Goal: Task Accomplishment & Management: Use online tool/utility

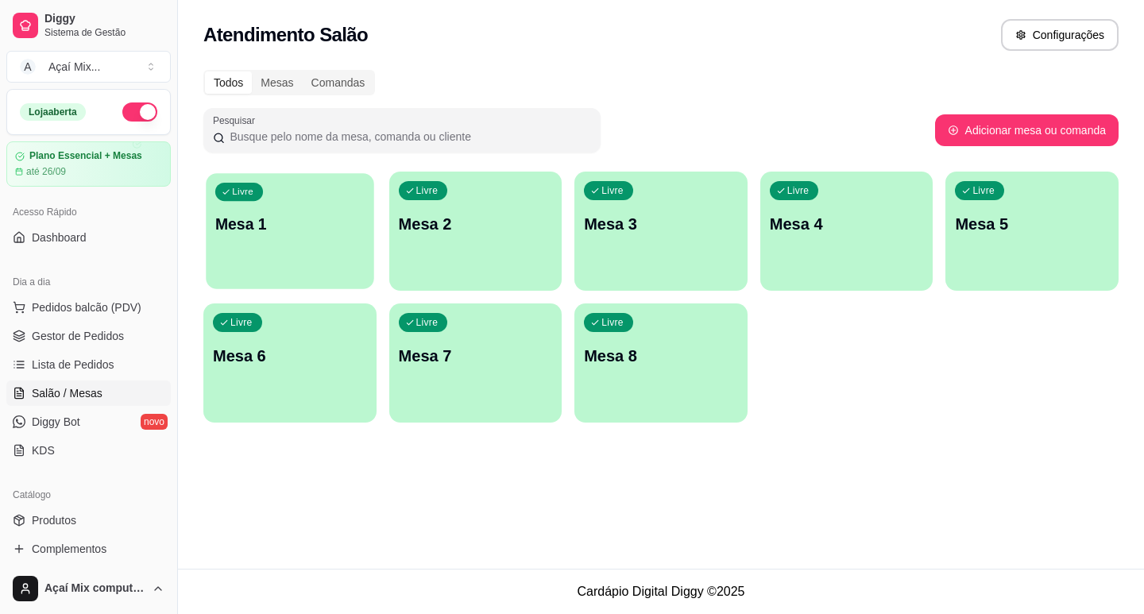
click at [295, 257] on div "Livre Mesa 1" at bounding box center [290, 221] width 168 height 97
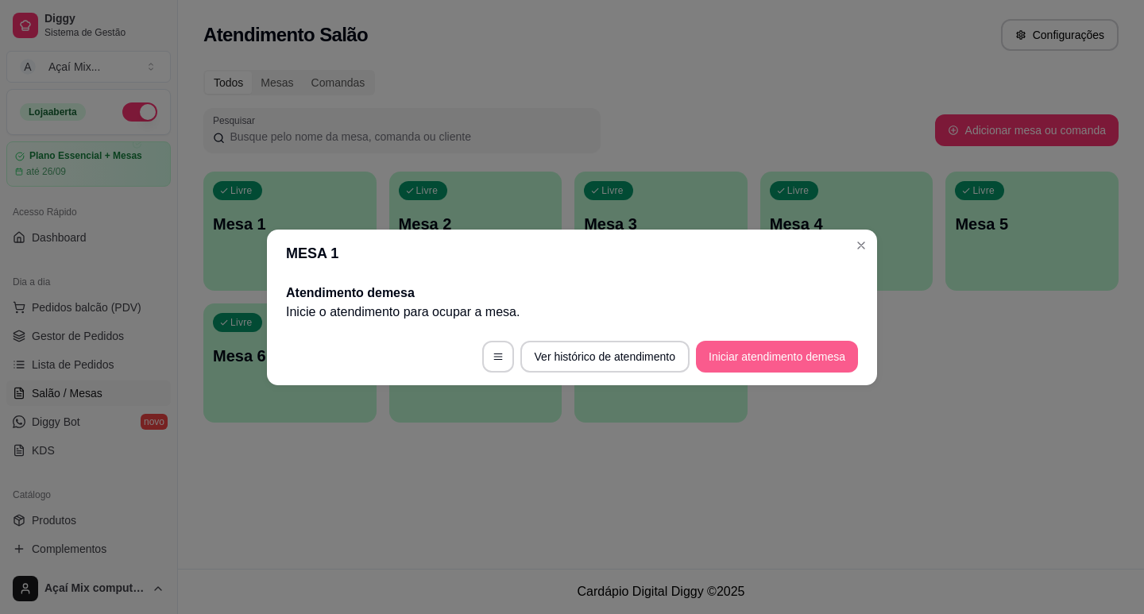
click at [813, 361] on button "Iniciar atendimento de mesa" at bounding box center [777, 357] width 162 height 32
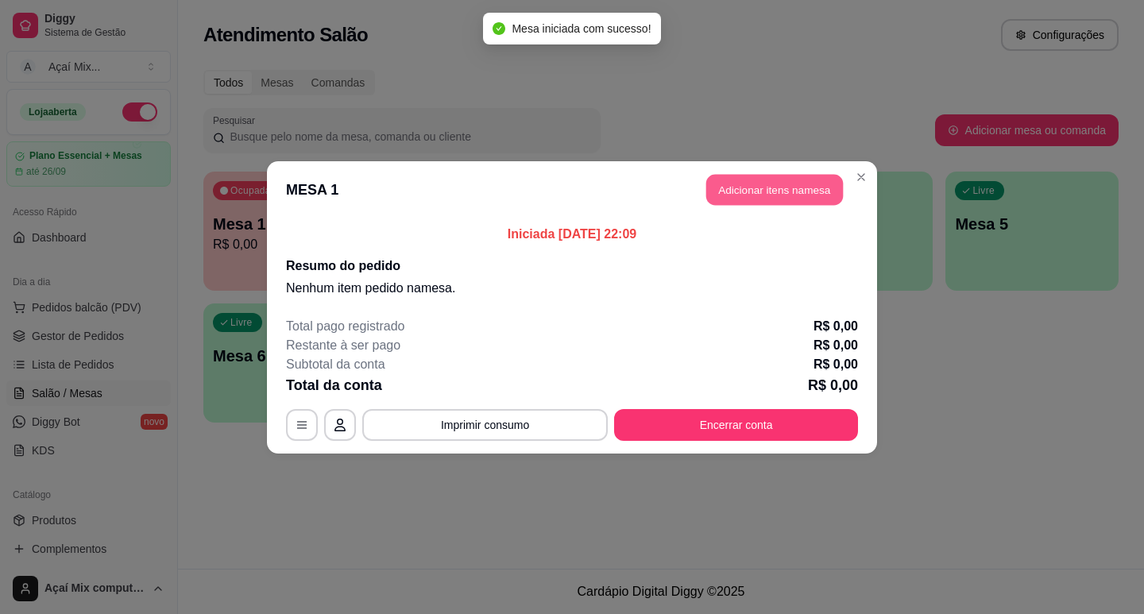
click at [717, 187] on button "Adicionar itens na mesa" at bounding box center [774, 189] width 137 height 31
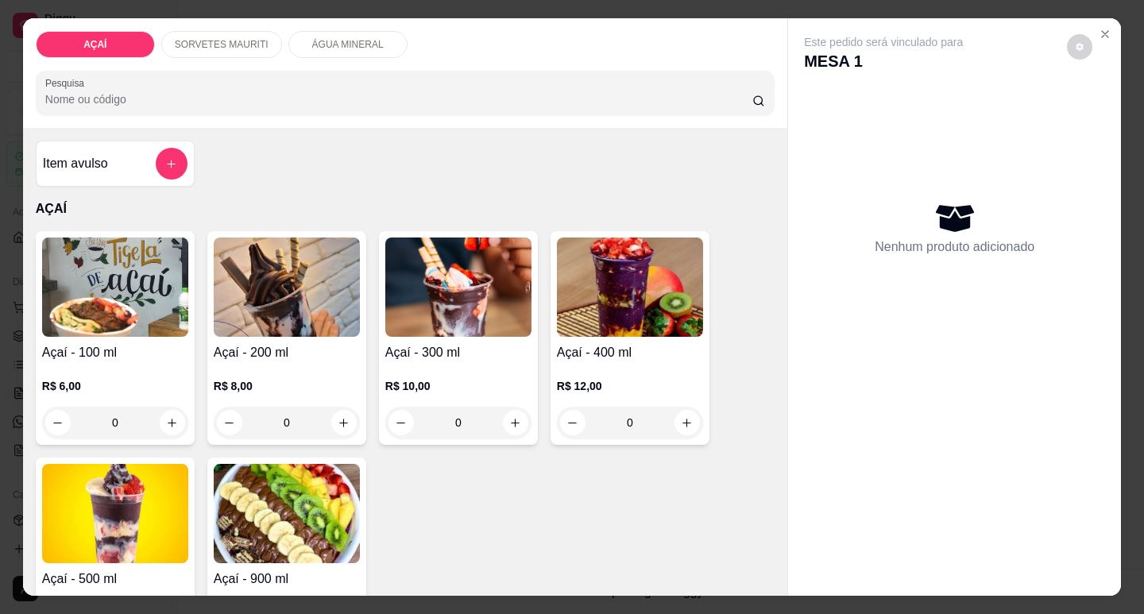
click at [458, 384] on p "R$ 10,00" at bounding box center [458, 386] width 146 height 16
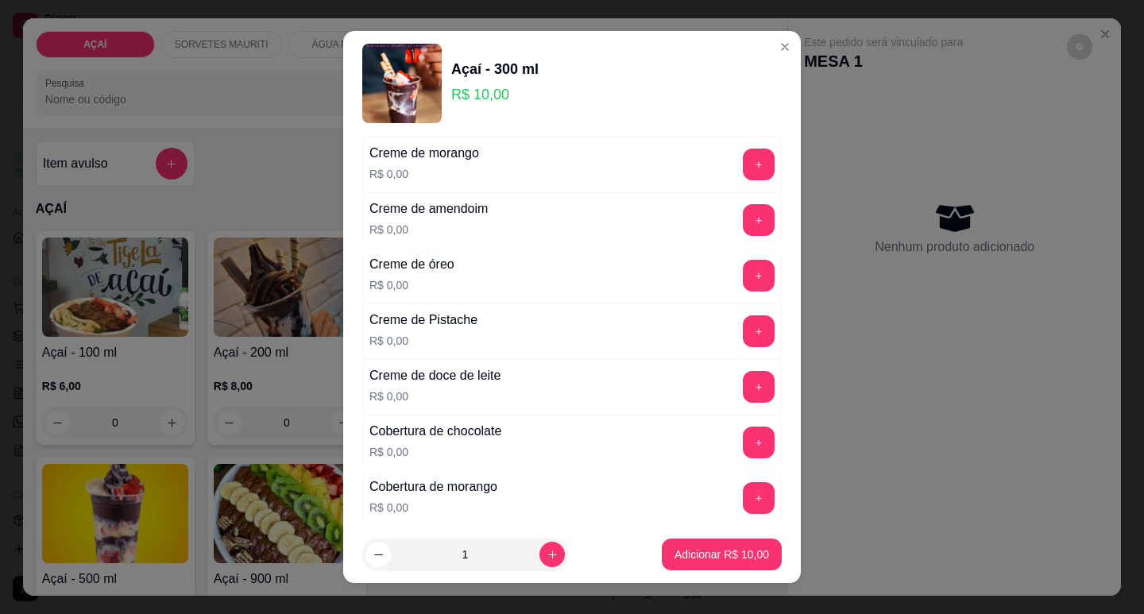
scroll to position [368, 0]
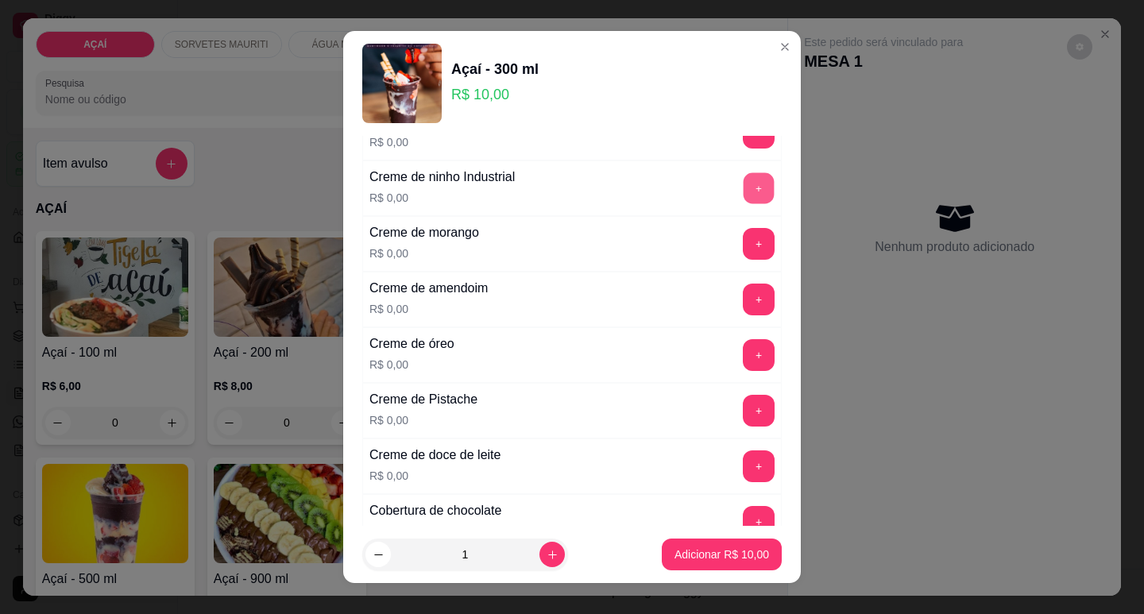
click at [744, 185] on button "+" at bounding box center [759, 187] width 31 height 31
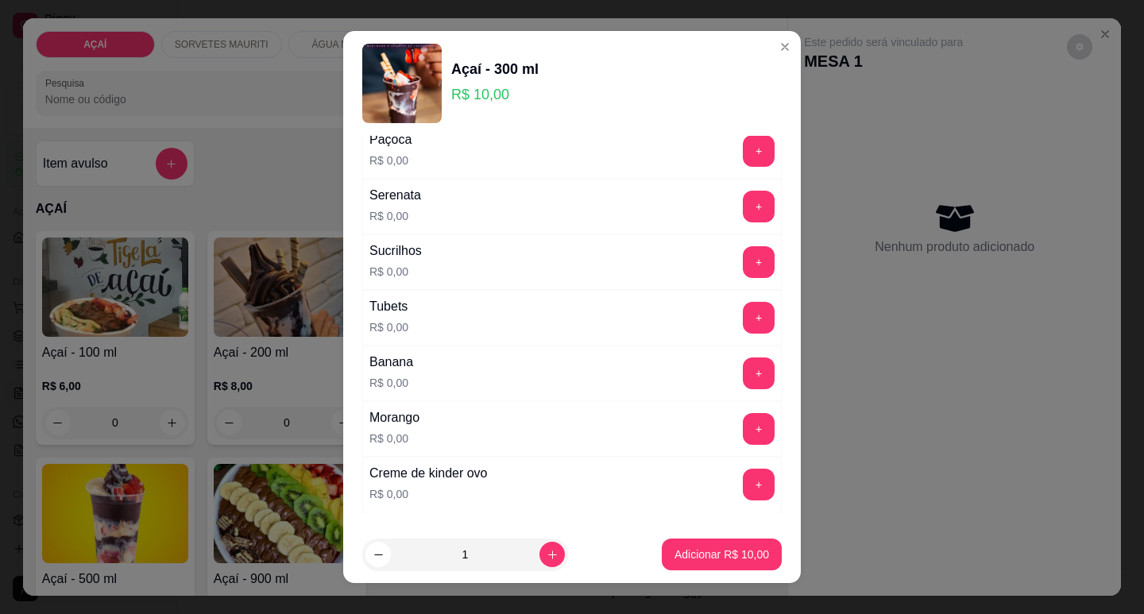
scroll to position [1877, 0]
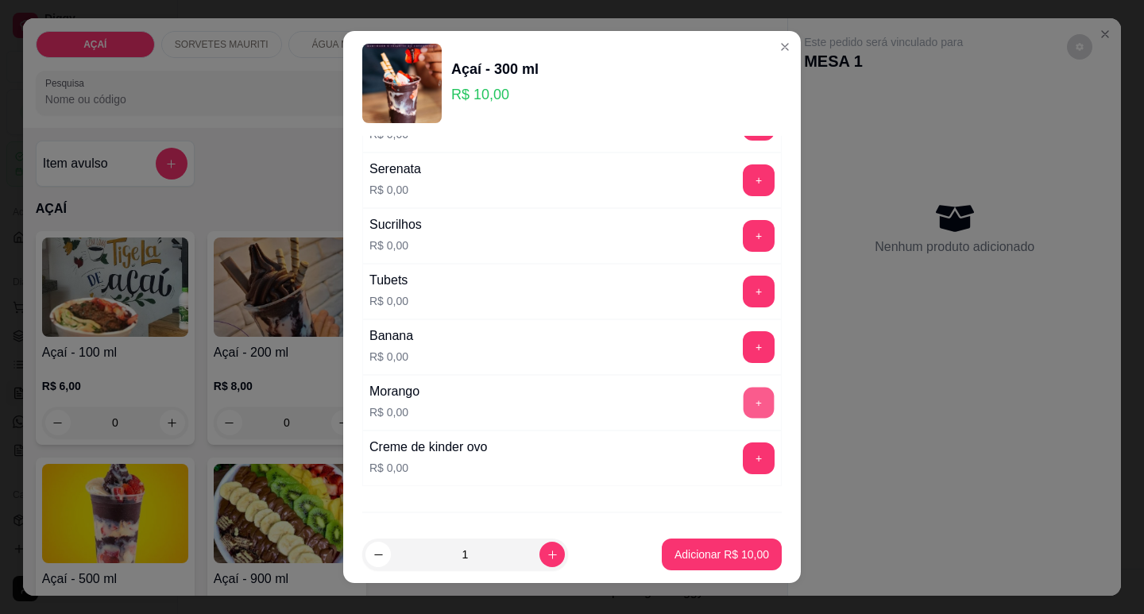
click at [744, 391] on button "+" at bounding box center [759, 402] width 31 height 31
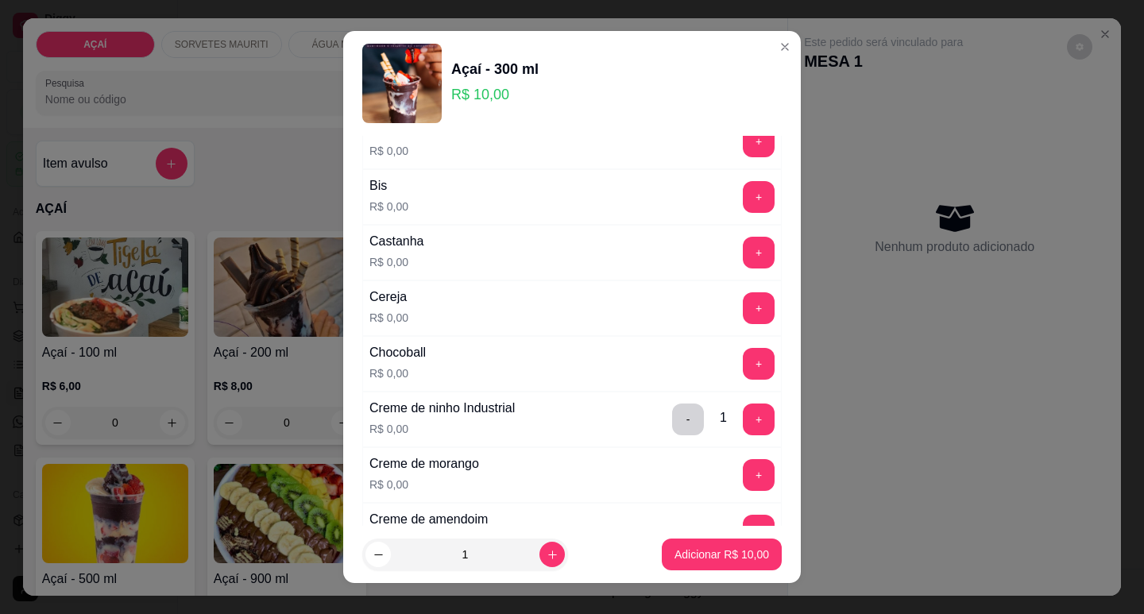
scroll to position [129, 0]
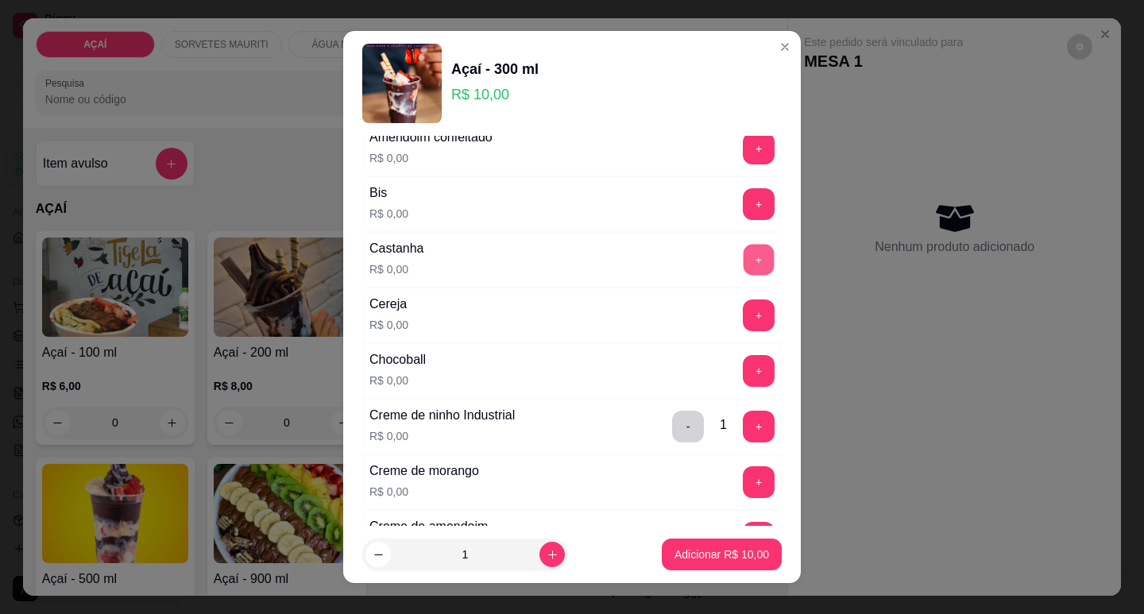
click at [744, 259] on button "+" at bounding box center [759, 259] width 31 height 31
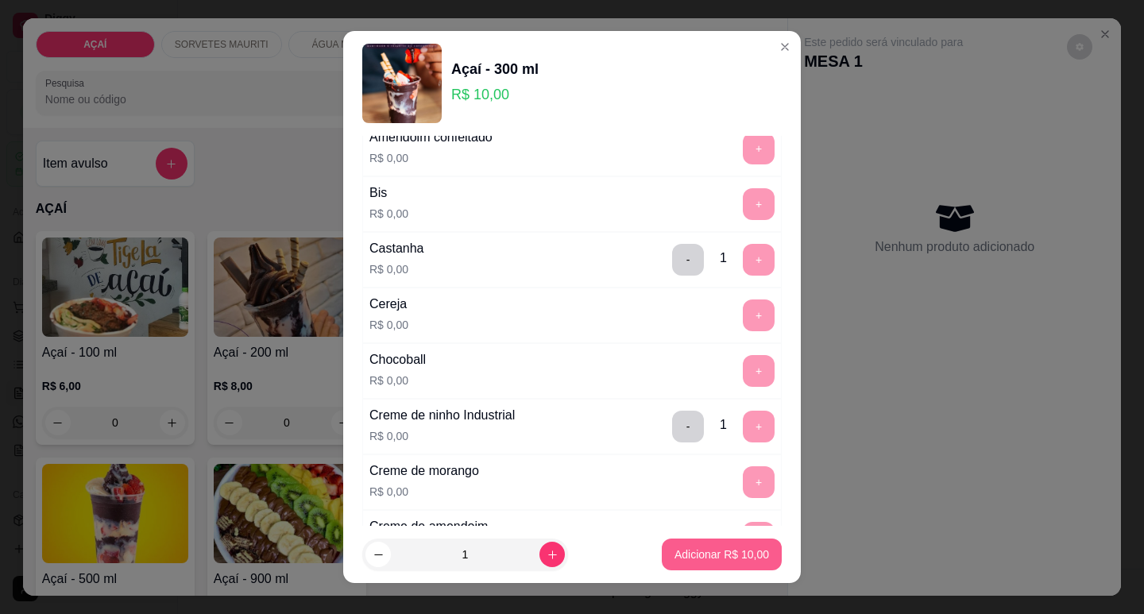
click at [674, 556] on p "Adicionar R$ 10,00" at bounding box center [721, 555] width 95 height 16
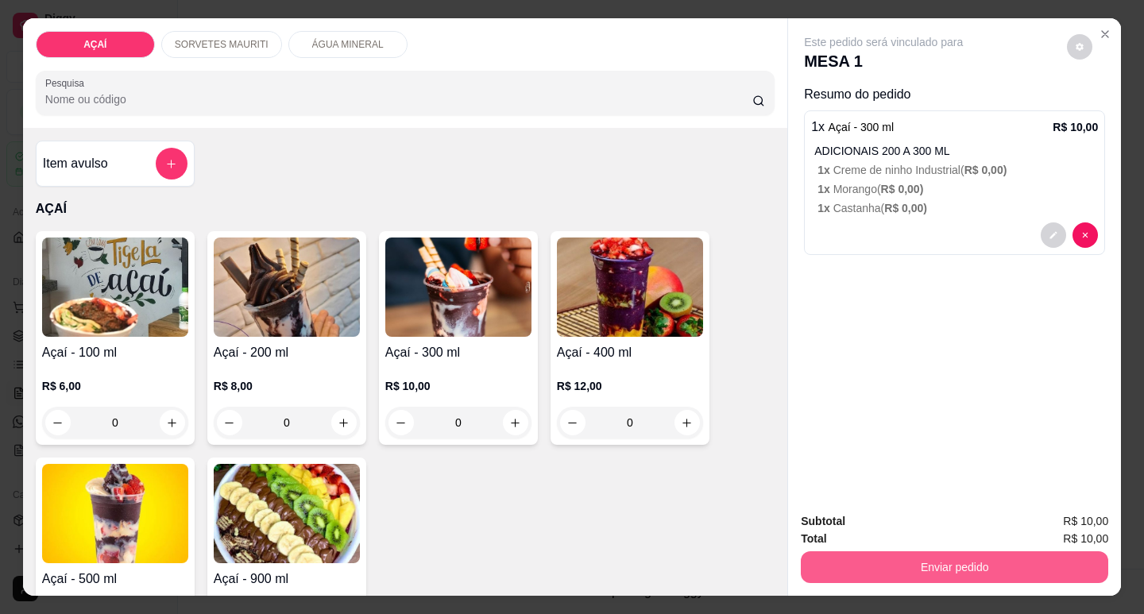
click at [819, 554] on button "Enviar pedido" at bounding box center [954, 567] width 307 height 32
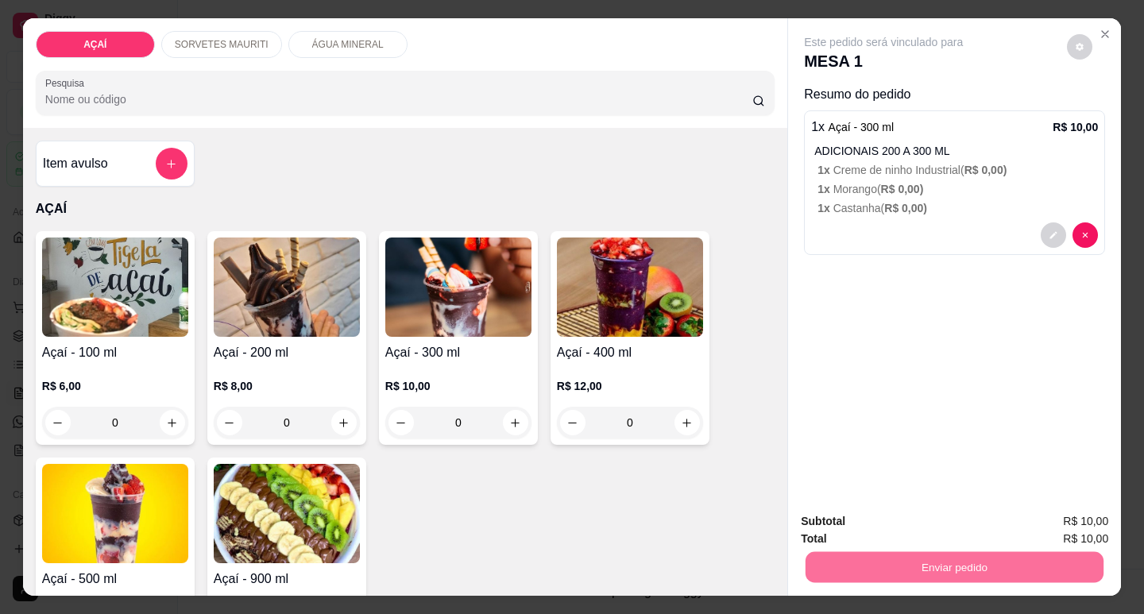
click at [840, 509] on button "Não registrar e enviar pedido" at bounding box center [902, 521] width 160 height 29
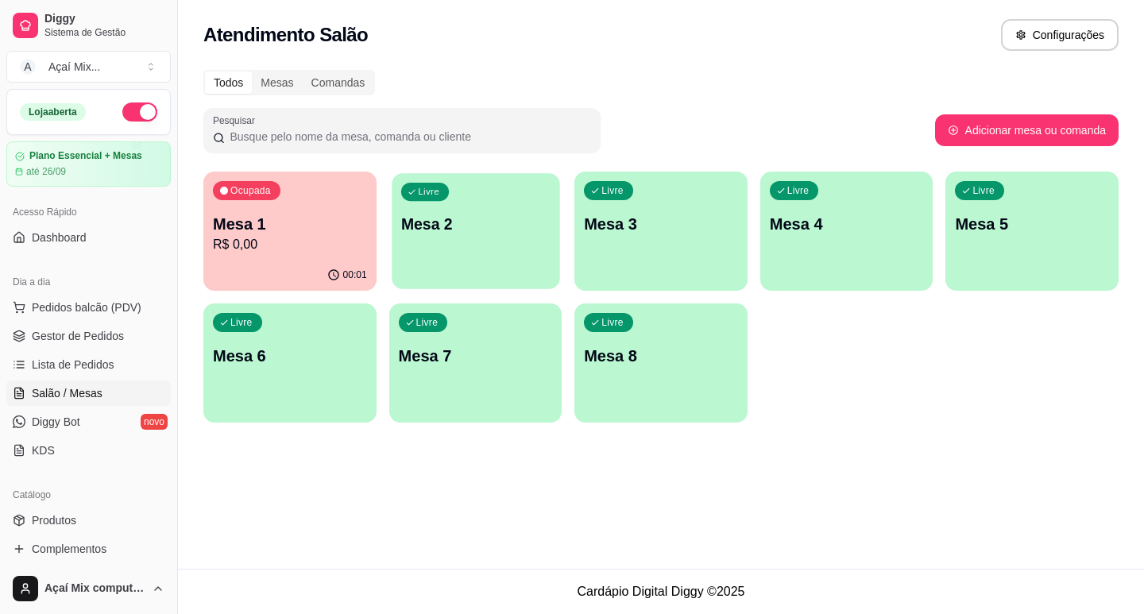
click at [494, 271] on button "Livre Mesa 2" at bounding box center [476, 231] width 168 height 116
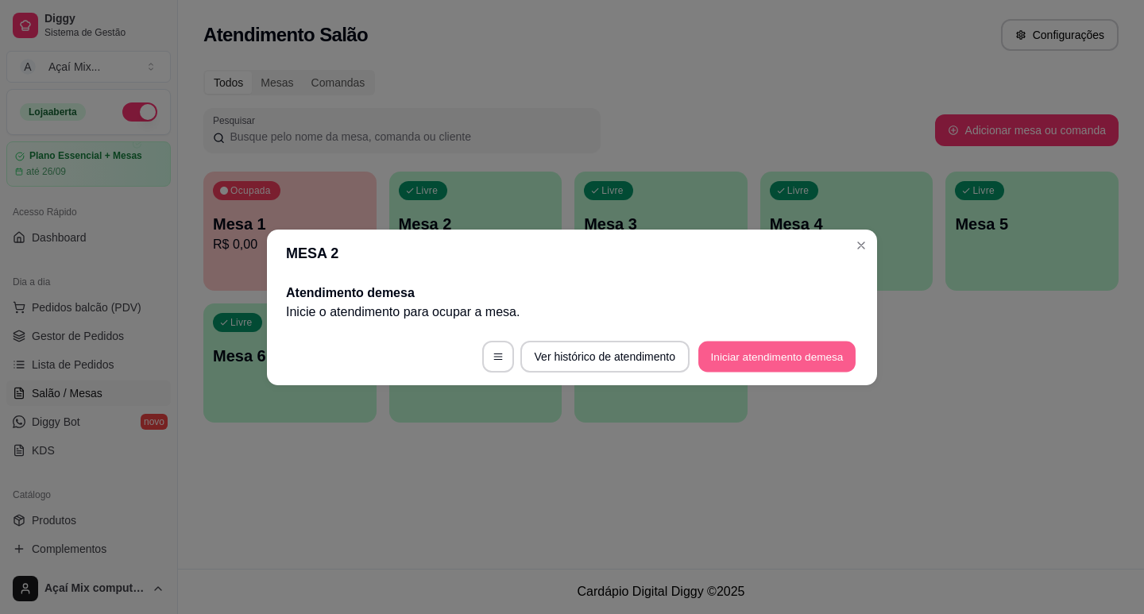
click at [721, 347] on button "Iniciar atendimento de mesa" at bounding box center [776, 356] width 157 height 31
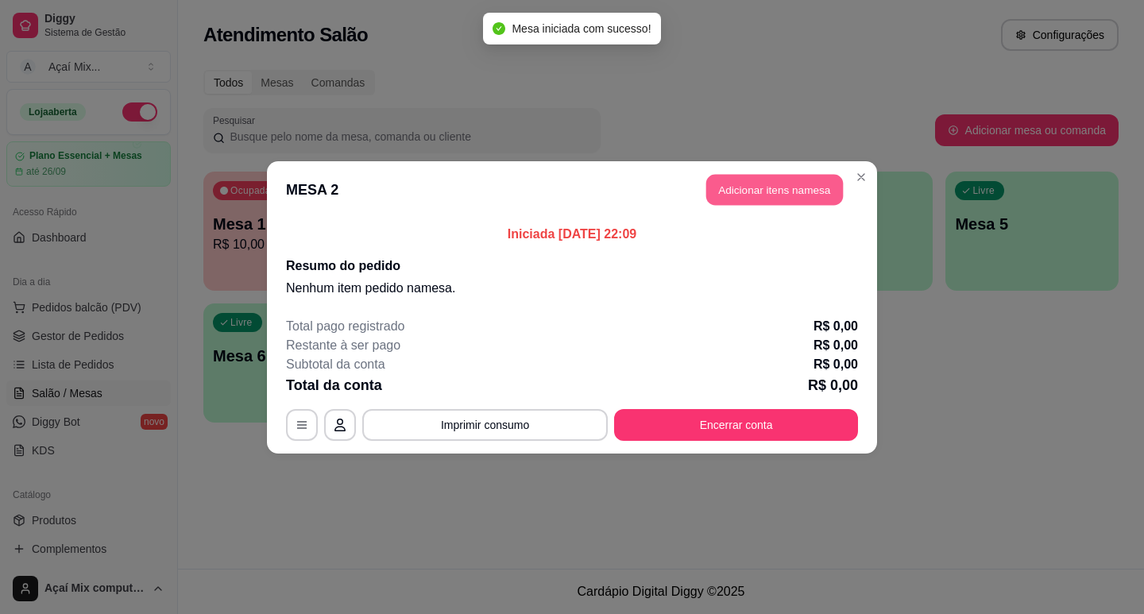
click at [753, 186] on button "Adicionar itens na mesa" at bounding box center [774, 189] width 137 height 31
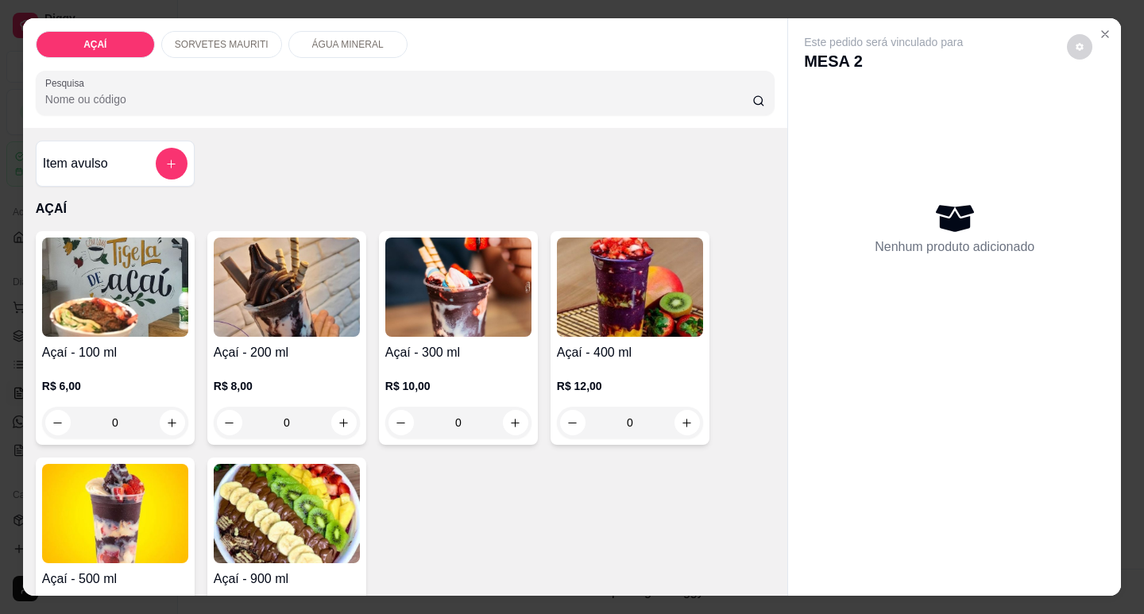
click at [220, 278] on img at bounding box center [287, 287] width 146 height 99
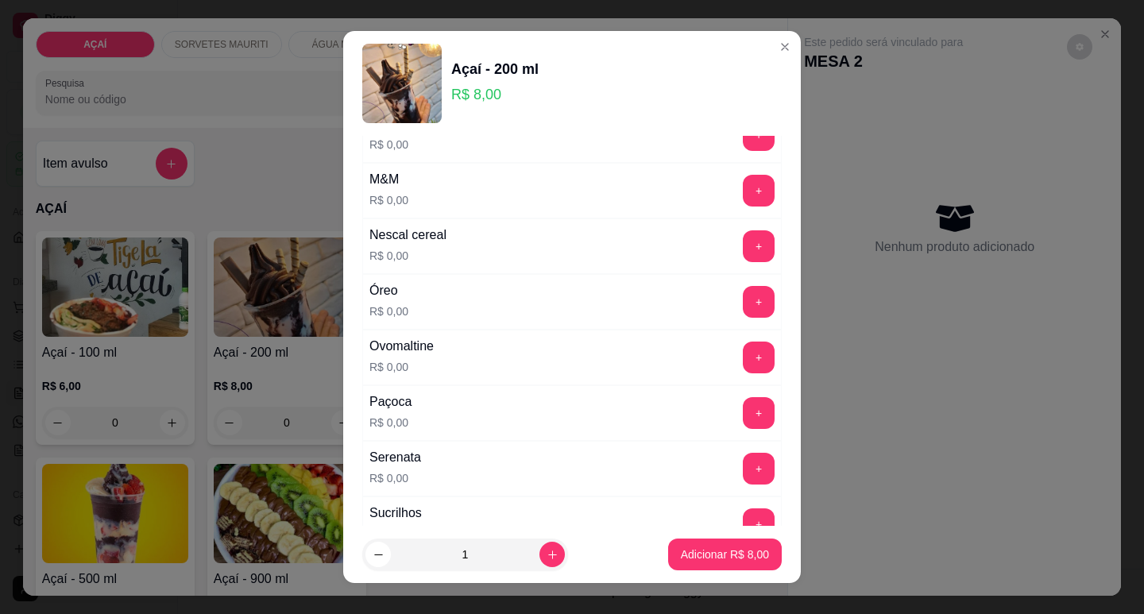
scroll to position [1668, 0]
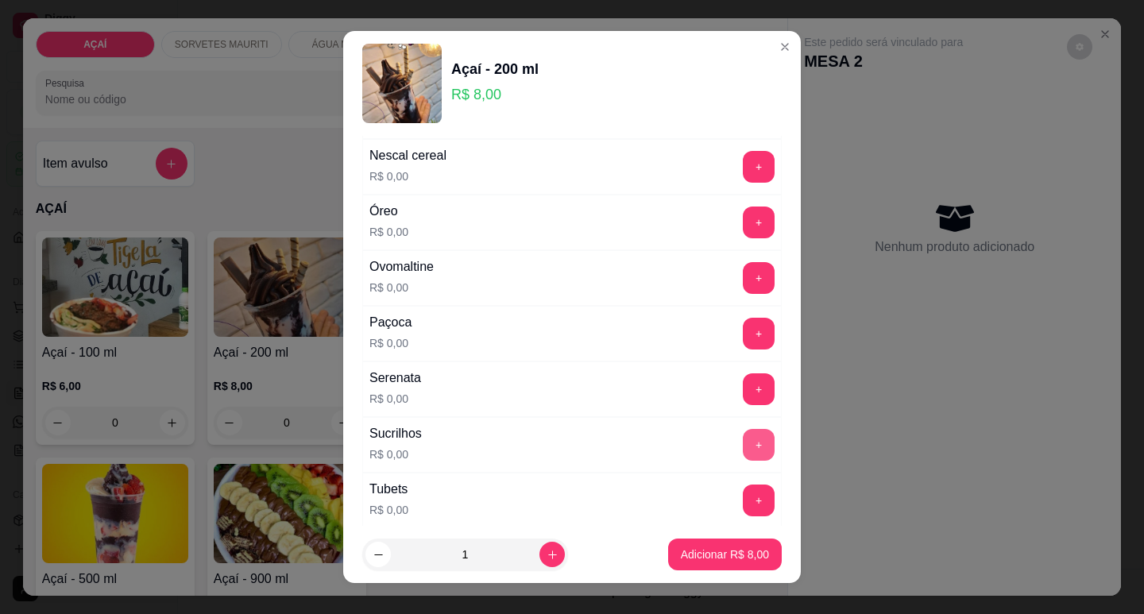
click at [743, 443] on button "+" at bounding box center [759, 445] width 32 height 32
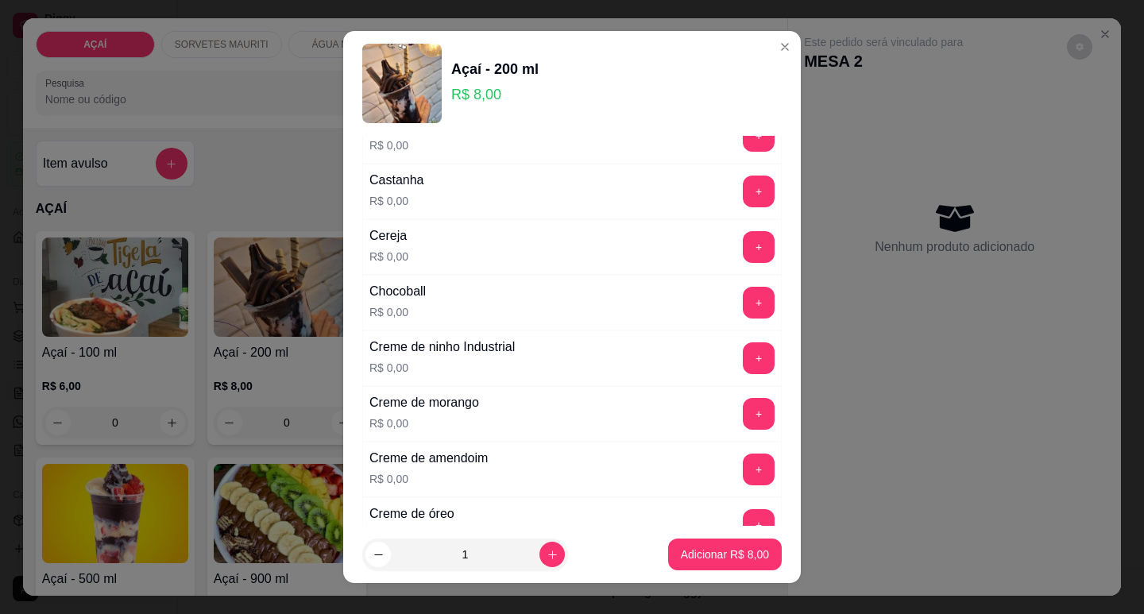
scroll to position [159, 0]
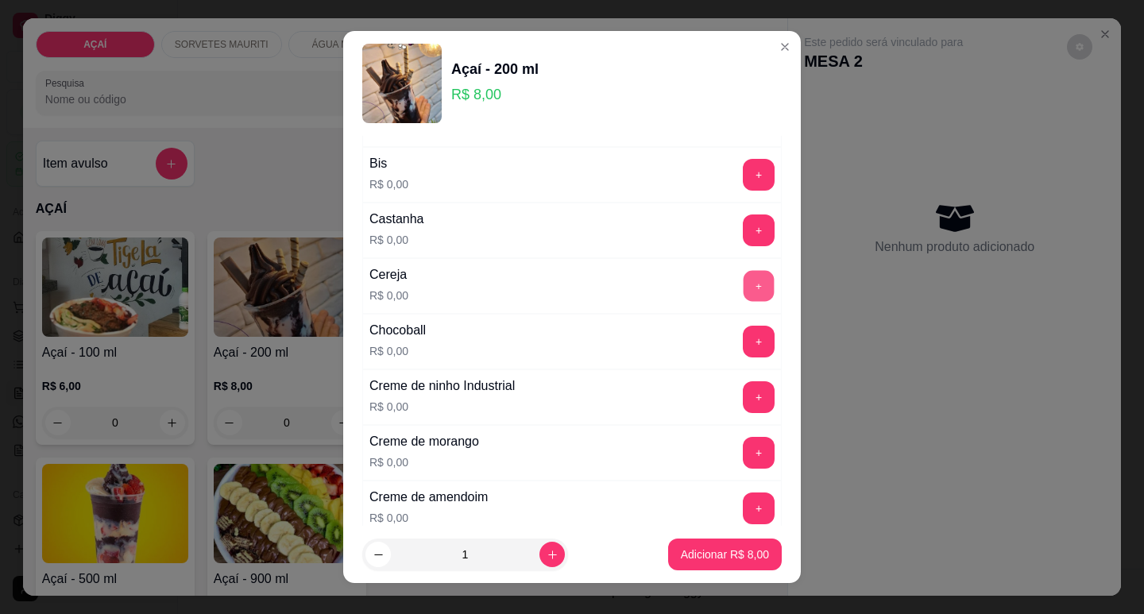
click at [744, 281] on button "+" at bounding box center [759, 285] width 31 height 31
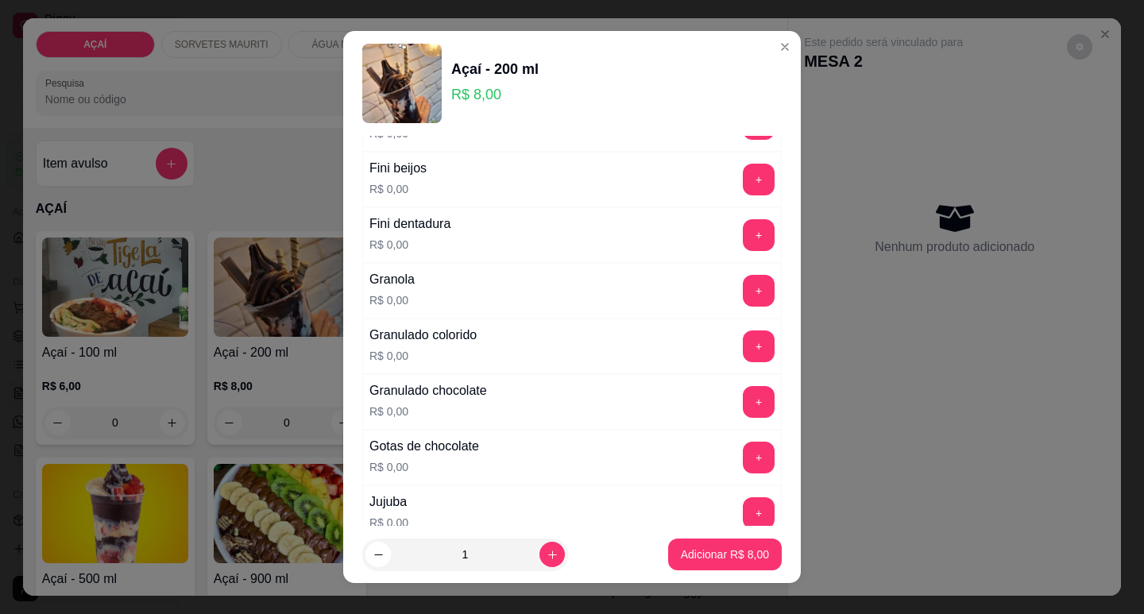
scroll to position [1192, 0]
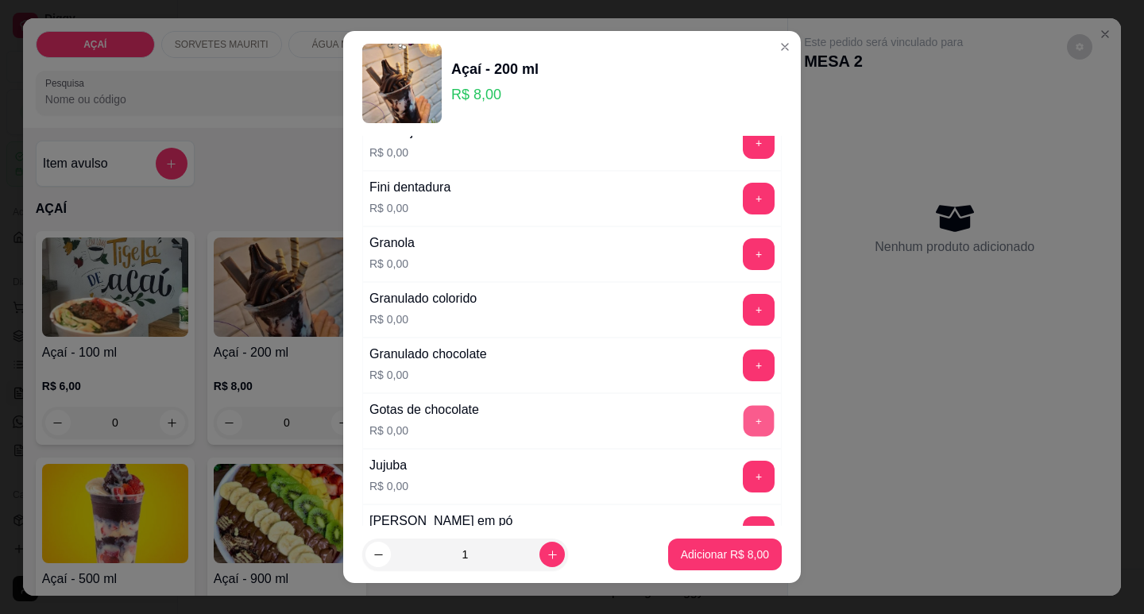
click at [744, 410] on button "+" at bounding box center [759, 420] width 31 height 31
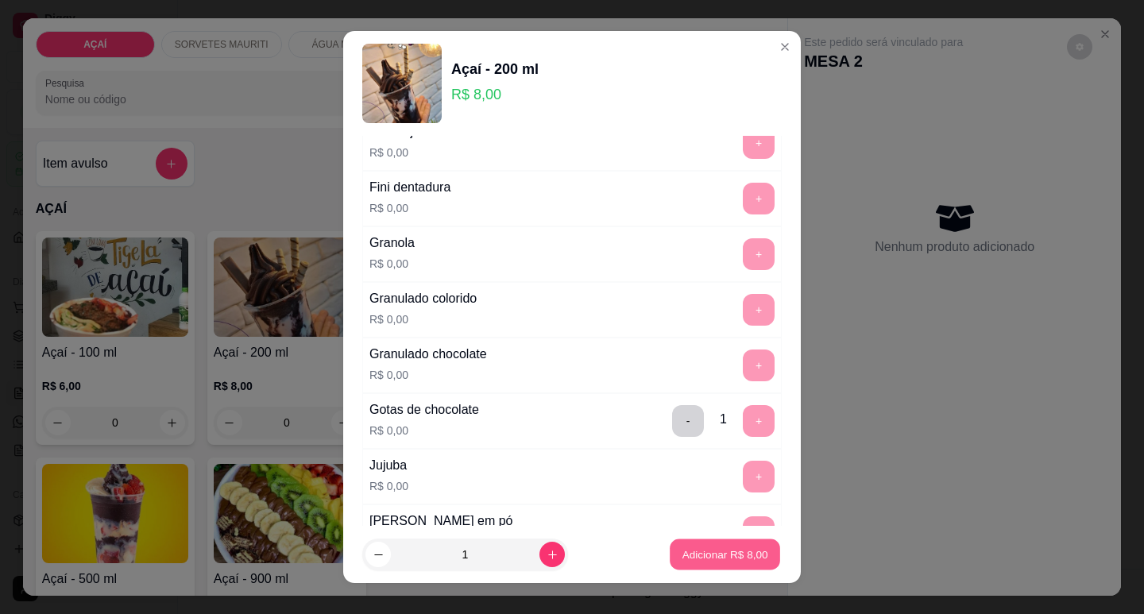
click at [704, 544] on button "Adicionar R$ 8,00" at bounding box center [725, 554] width 110 height 31
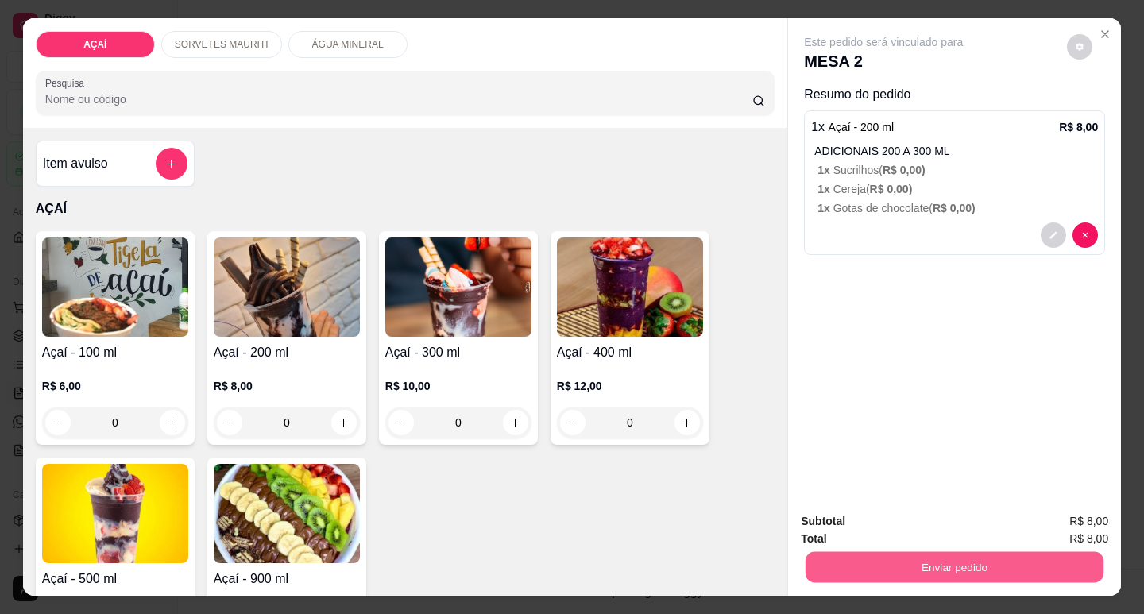
click at [861, 551] on button "Enviar pedido" at bounding box center [955, 566] width 298 height 31
click at [850, 514] on button "Não registrar e enviar pedido" at bounding box center [901, 522] width 165 height 30
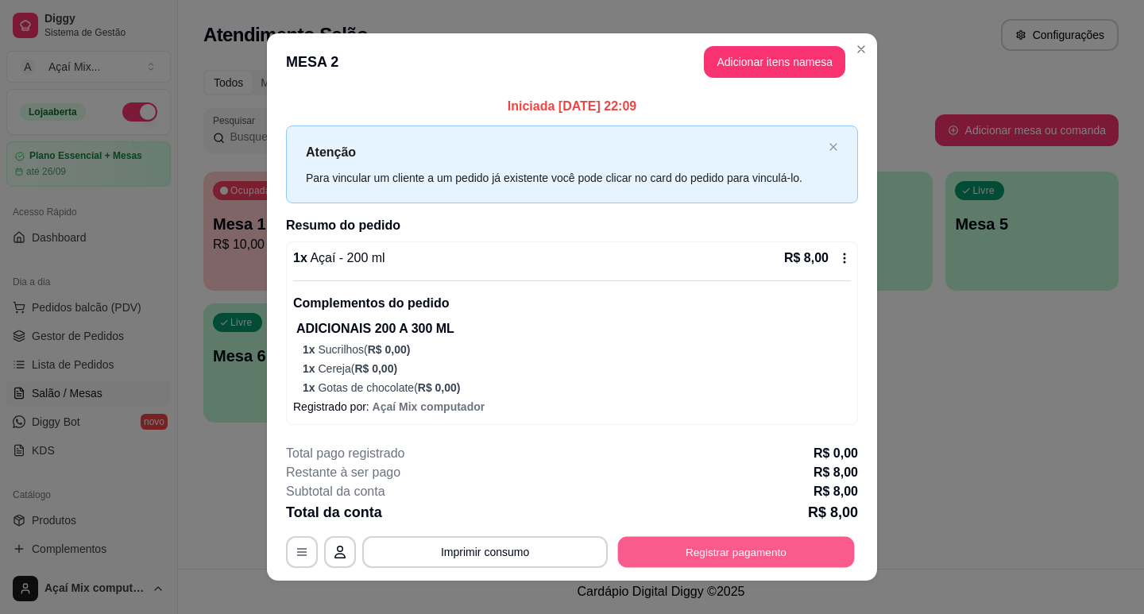
click at [720, 561] on button "Registrar pagamento" at bounding box center [736, 551] width 237 height 31
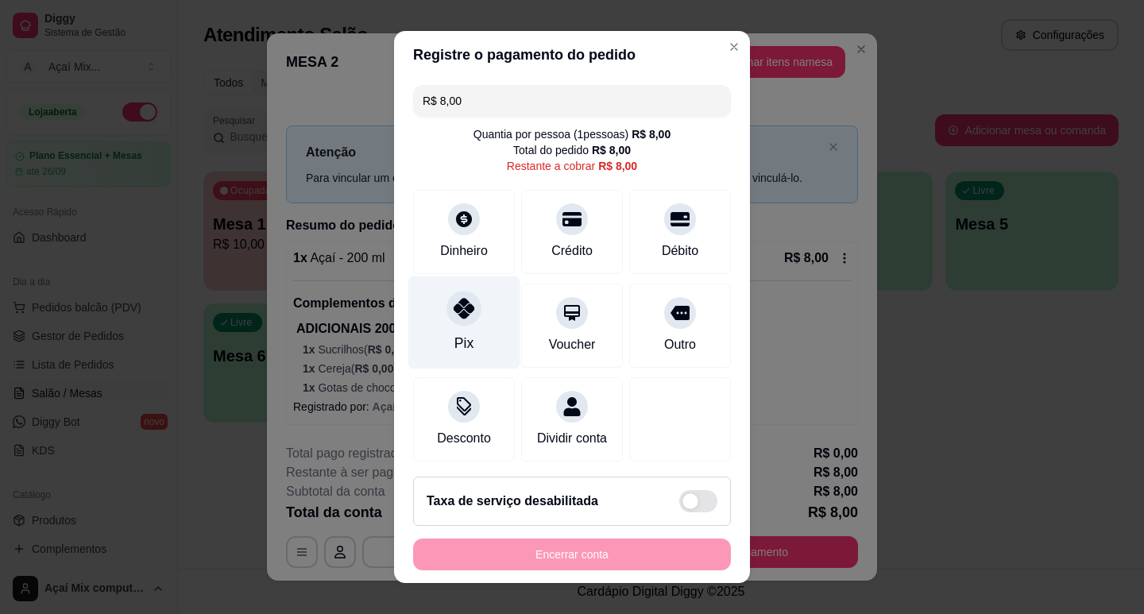
click at [464, 321] on div at bounding box center [463, 308] width 35 height 35
type input "R$ 0,00"
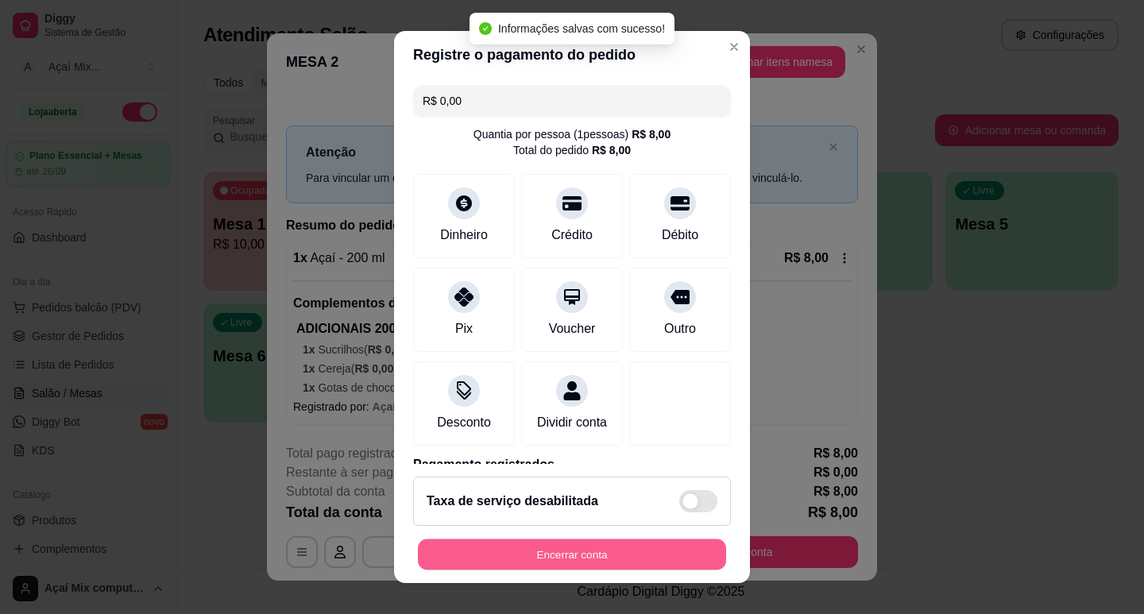
click at [592, 547] on button "Encerrar conta" at bounding box center [572, 554] width 308 height 31
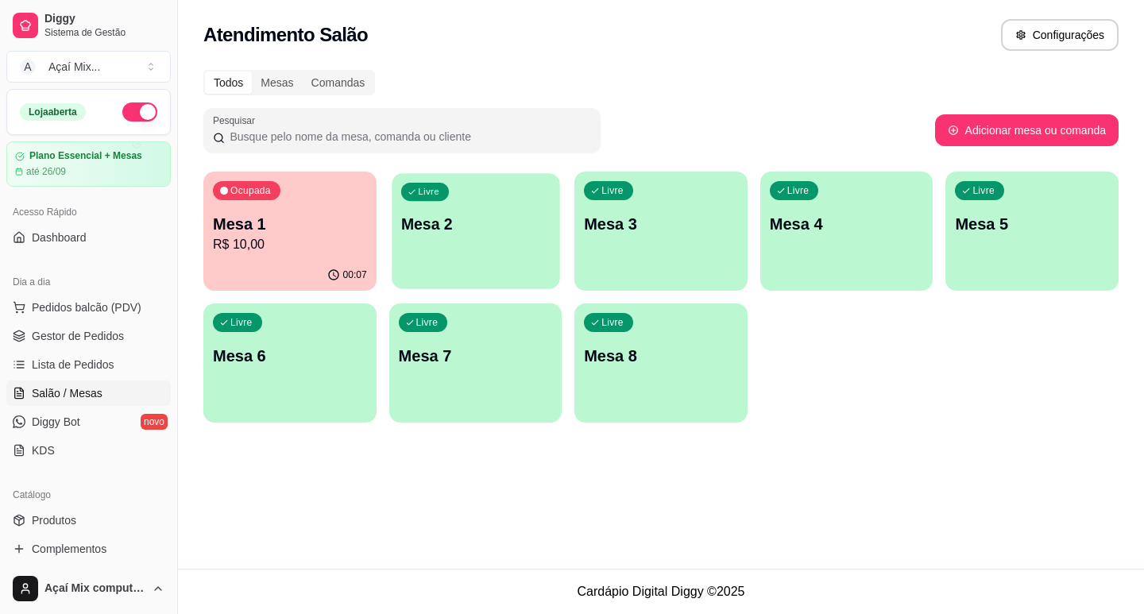
click at [435, 264] on div "Livre Mesa 2" at bounding box center [476, 221] width 168 height 97
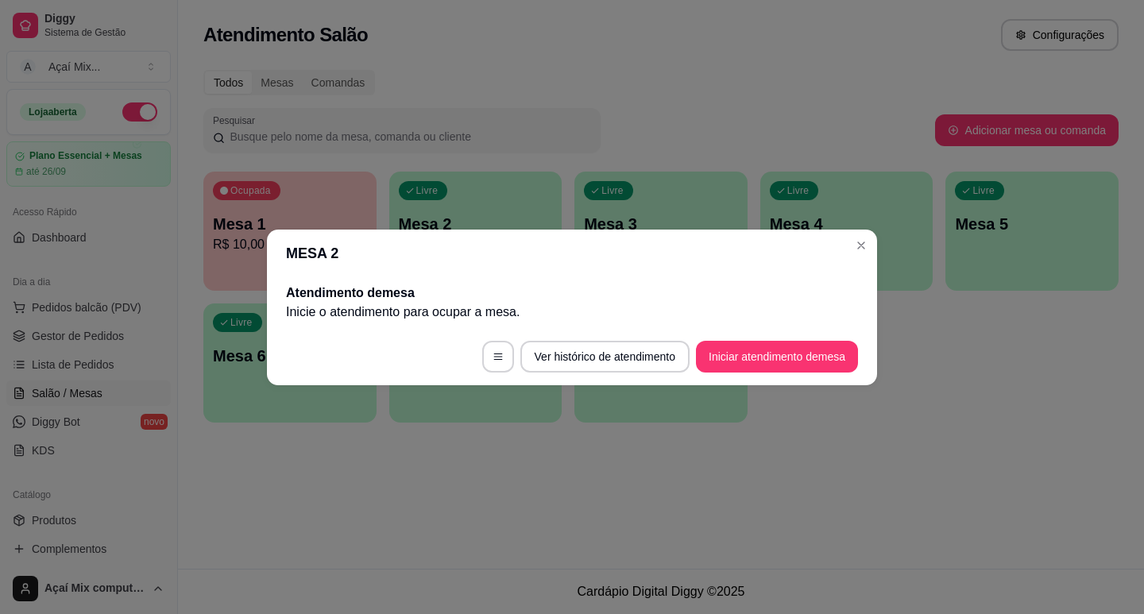
click at [738, 374] on footer "Ver histórico de atendimento Iniciar atendimento de mesa" at bounding box center [572, 356] width 610 height 57
click at [738, 345] on button "Iniciar atendimento de mesa" at bounding box center [776, 356] width 157 height 31
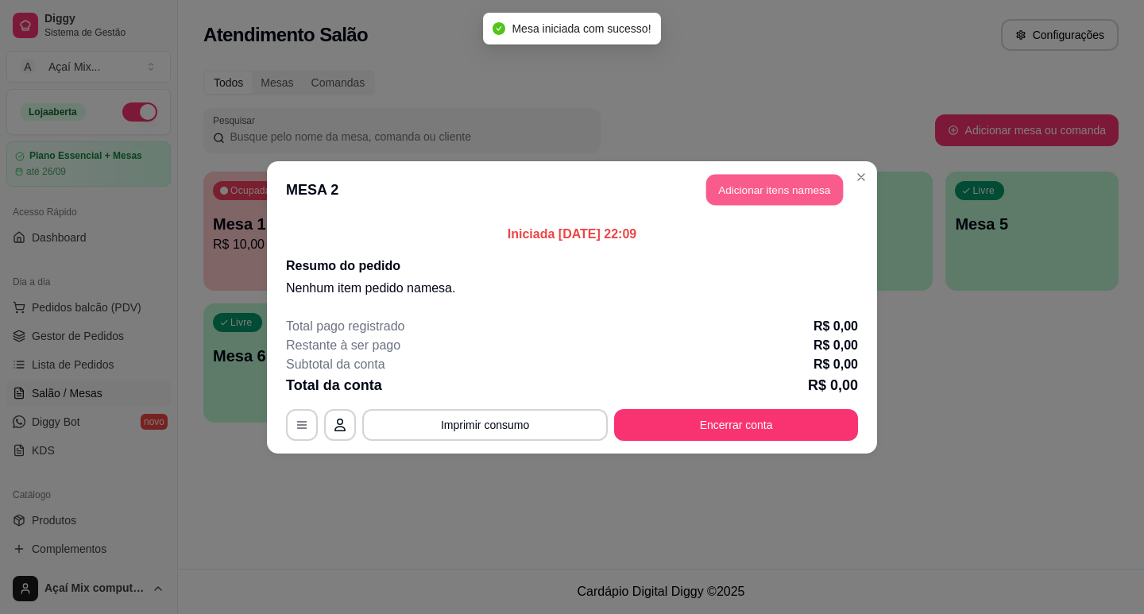
click at [733, 200] on button "Adicionar itens na mesa" at bounding box center [774, 189] width 137 height 31
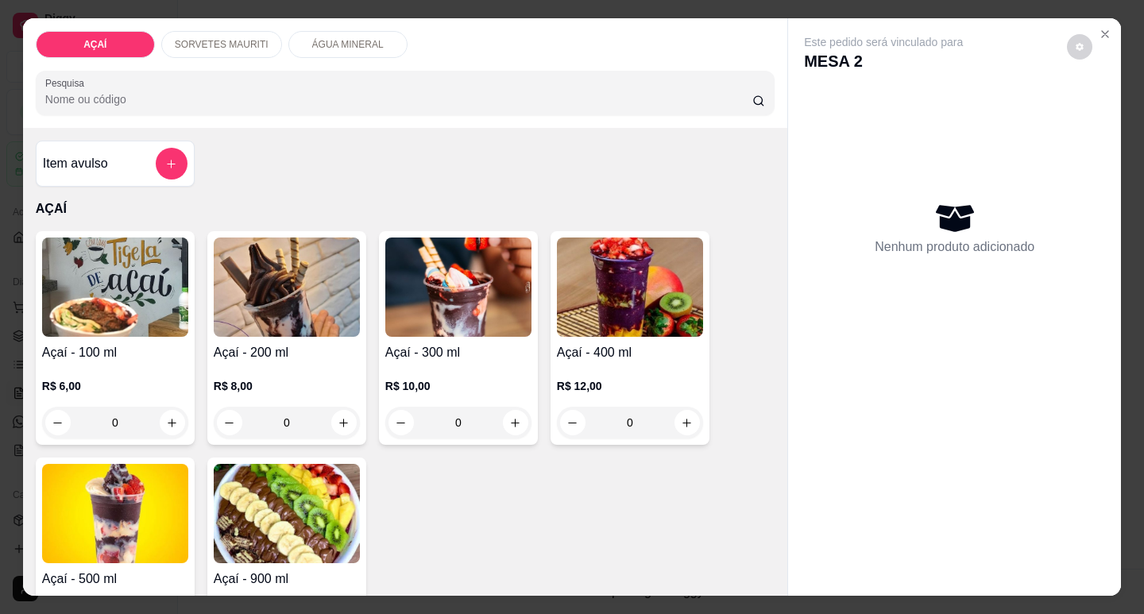
click at [284, 352] on h4 "Açaí - 200 ml" at bounding box center [287, 352] width 146 height 19
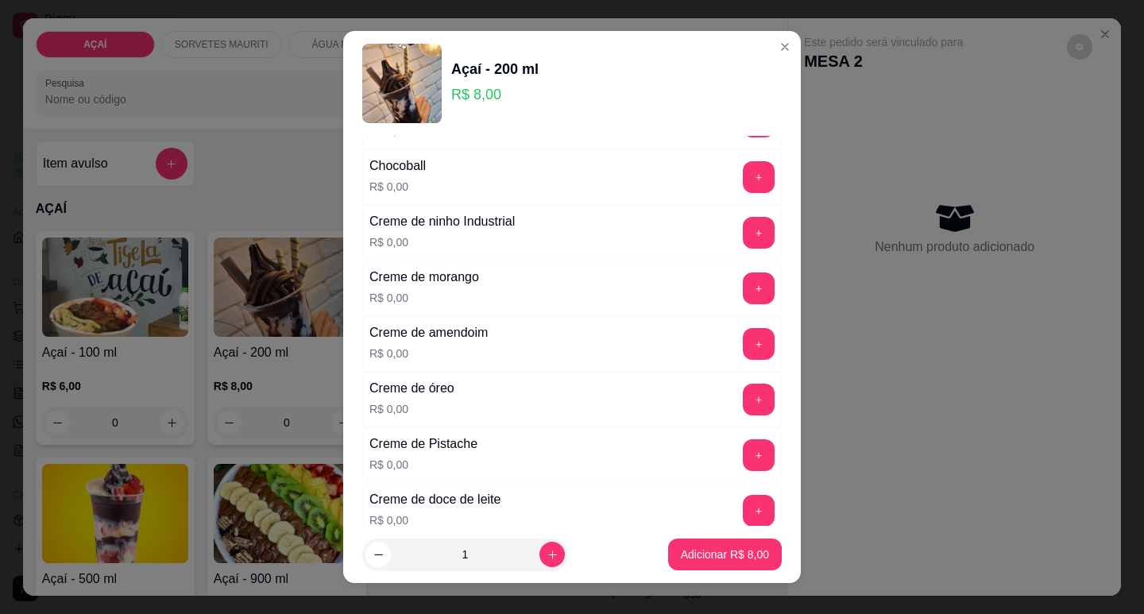
scroll to position [318, 0]
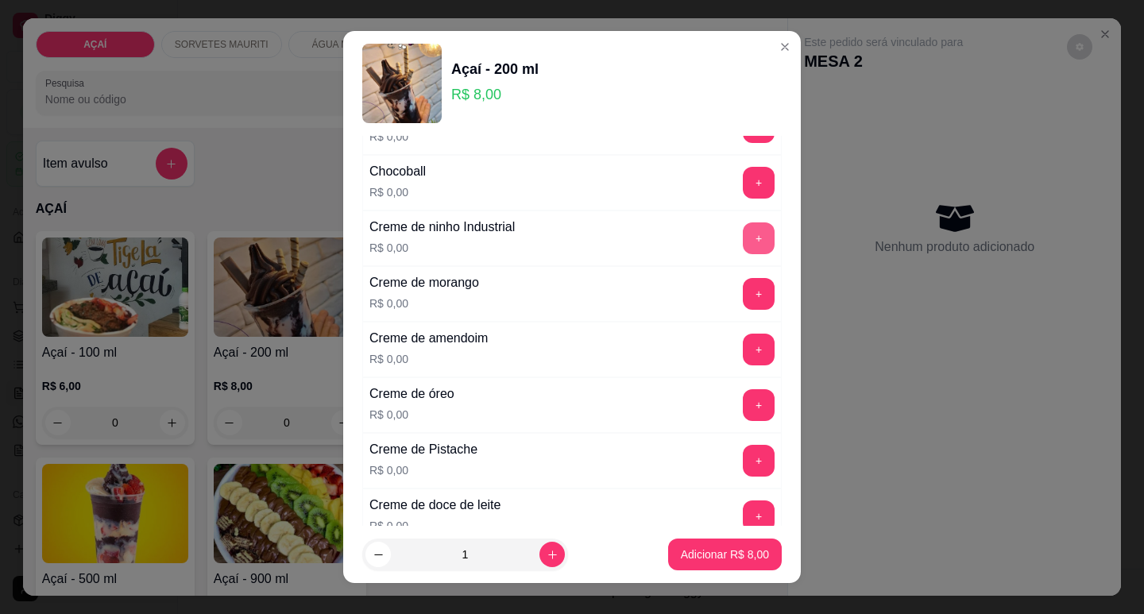
click at [743, 234] on button "+" at bounding box center [759, 238] width 32 height 32
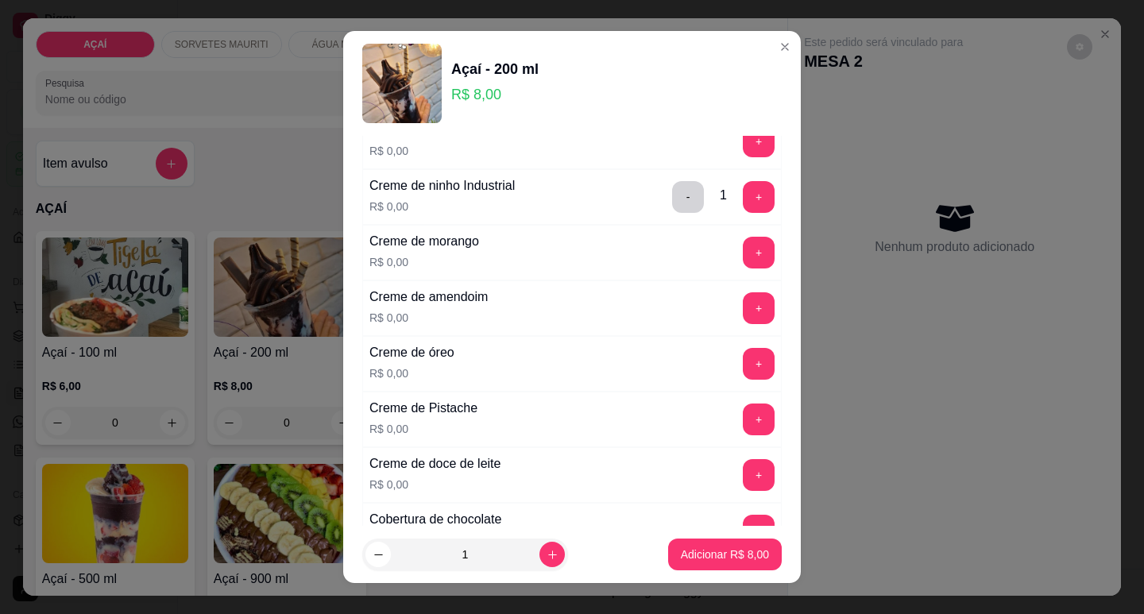
scroll to position [397, 0]
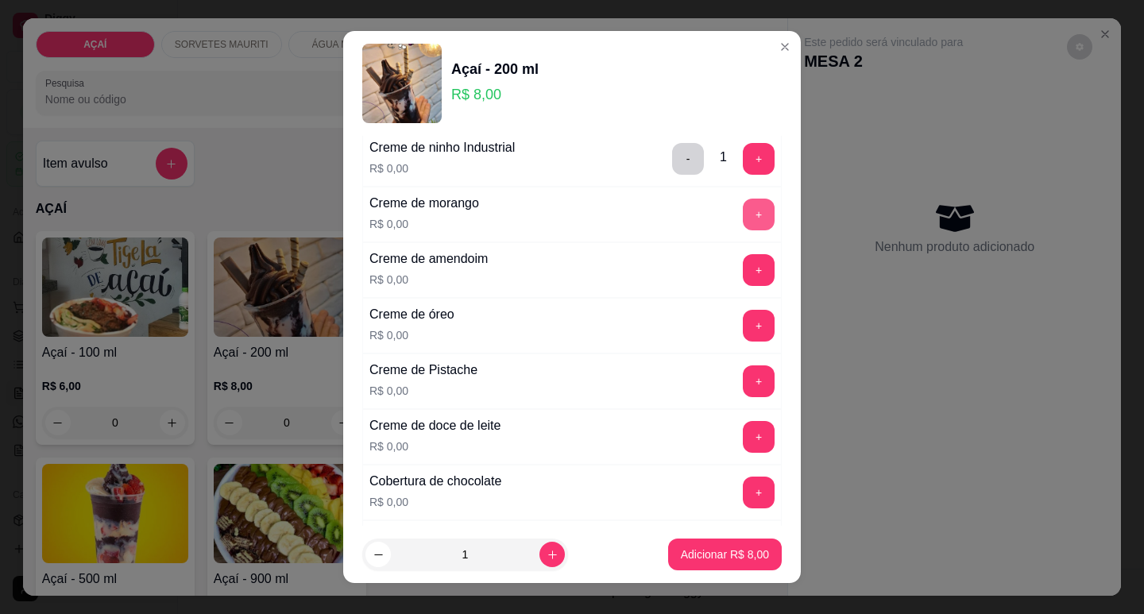
click at [743, 211] on button "+" at bounding box center [759, 215] width 32 height 32
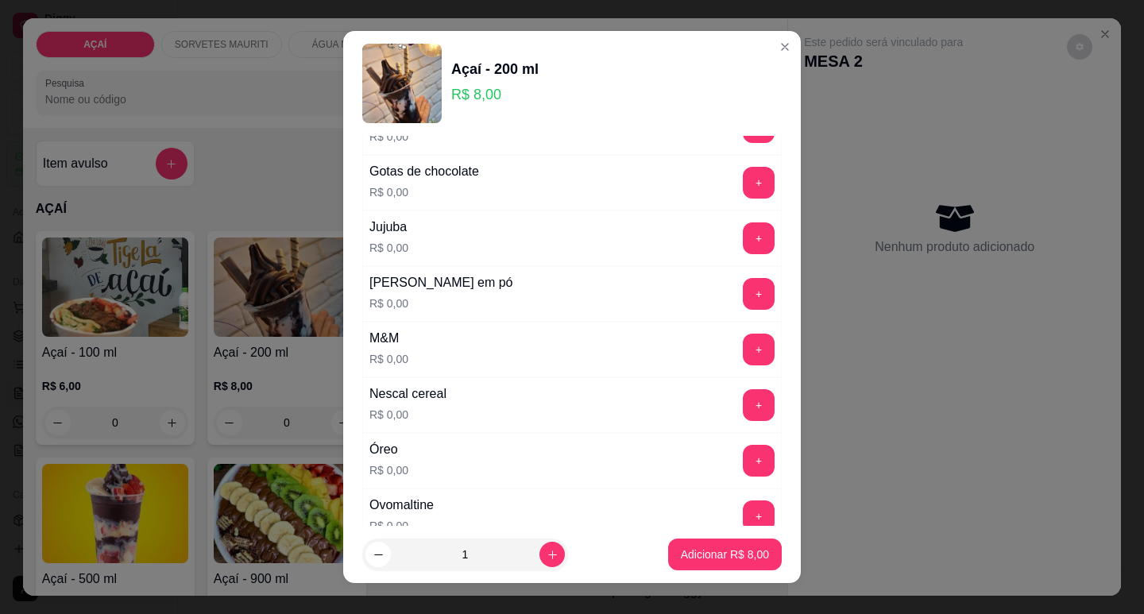
scroll to position [1509, 0]
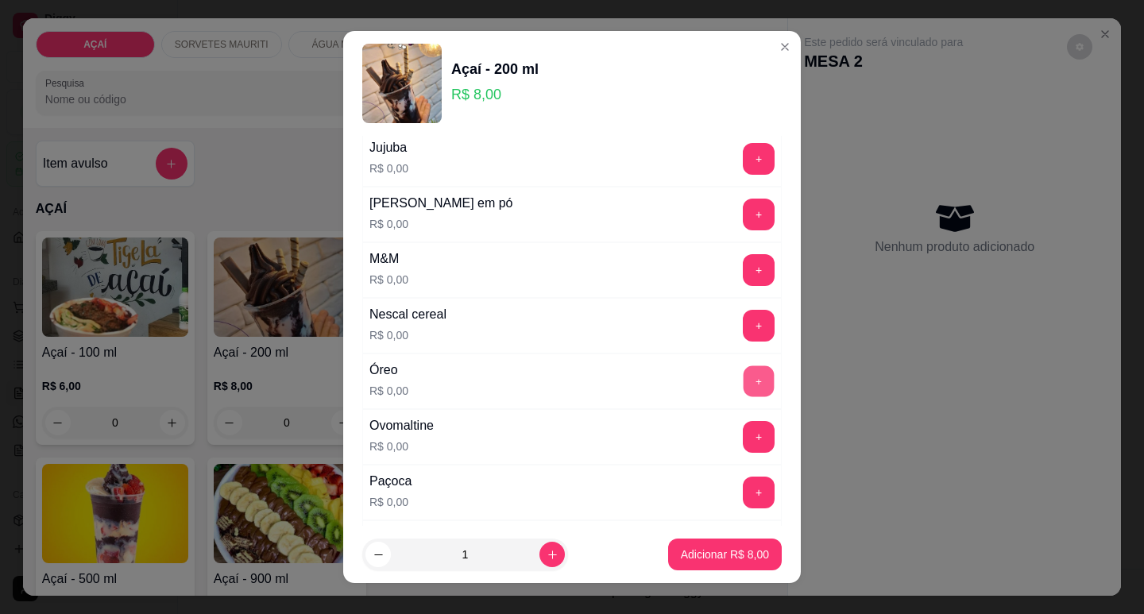
click at [744, 373] on button "+" at bounding box center [759, 380] width 31 height 31
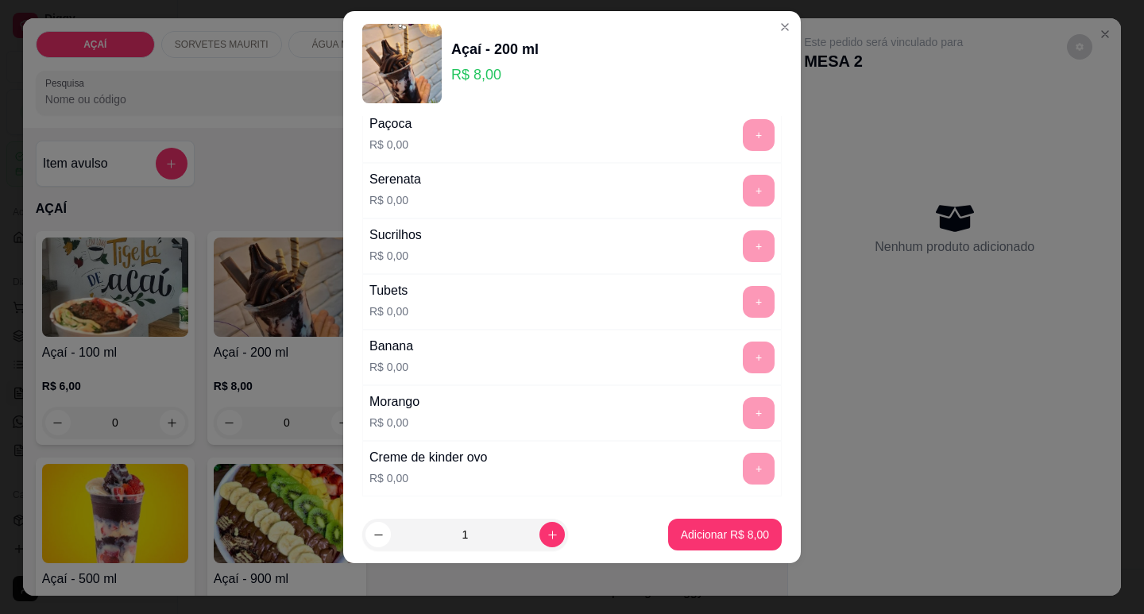
scroll to position [1956, 0]
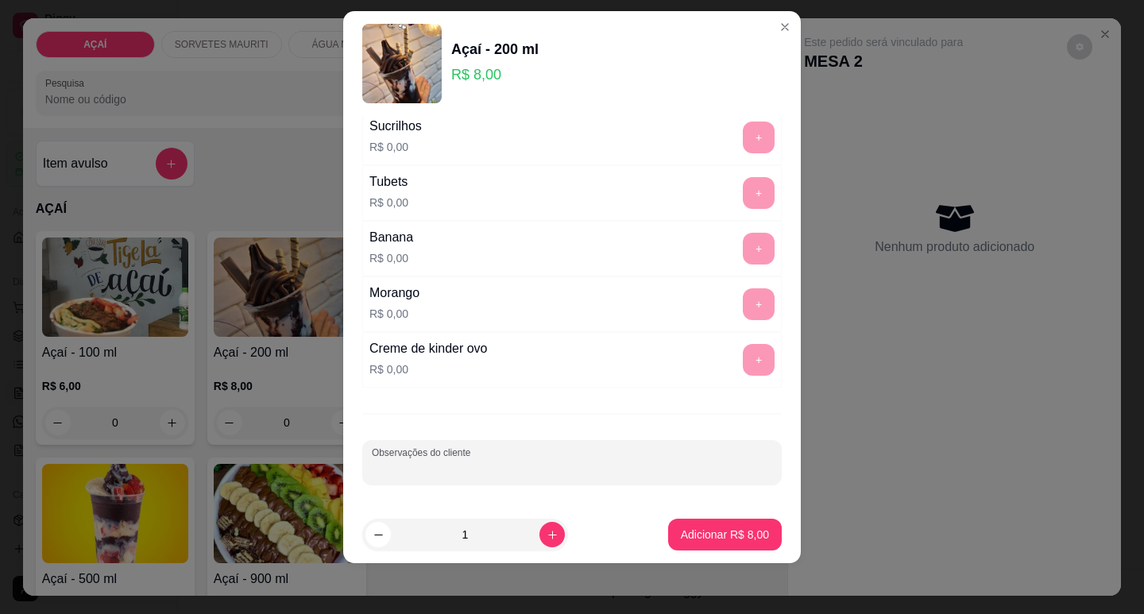
click at [379, 462] on input "Observações do cliente" at bounding box center [572, 469] width 400 height 16
type input "leite em po"
click at [732, 543] on button "Adicionar R$ 8,00" at bounding box center [725, 535] width 114 height 32
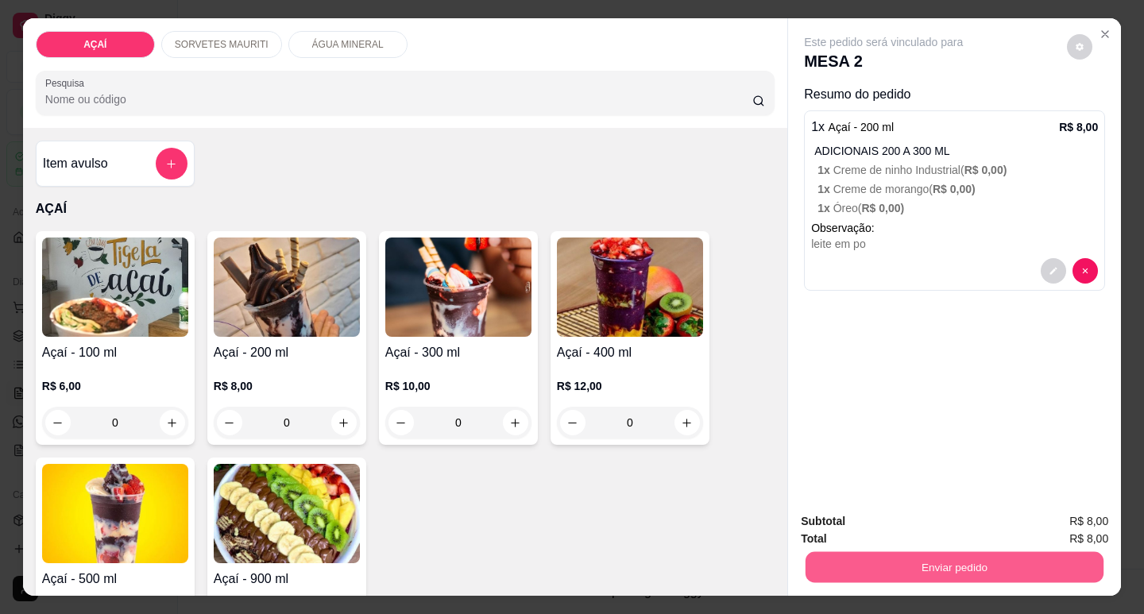
click at [863, 558] on button "Enviar pedido" at bounding box center [955, 566] width 298 height 31
click at [833, 511] on button "Não registrar e enviar pedido" at bounding box center [902, 521] width 160 height 29
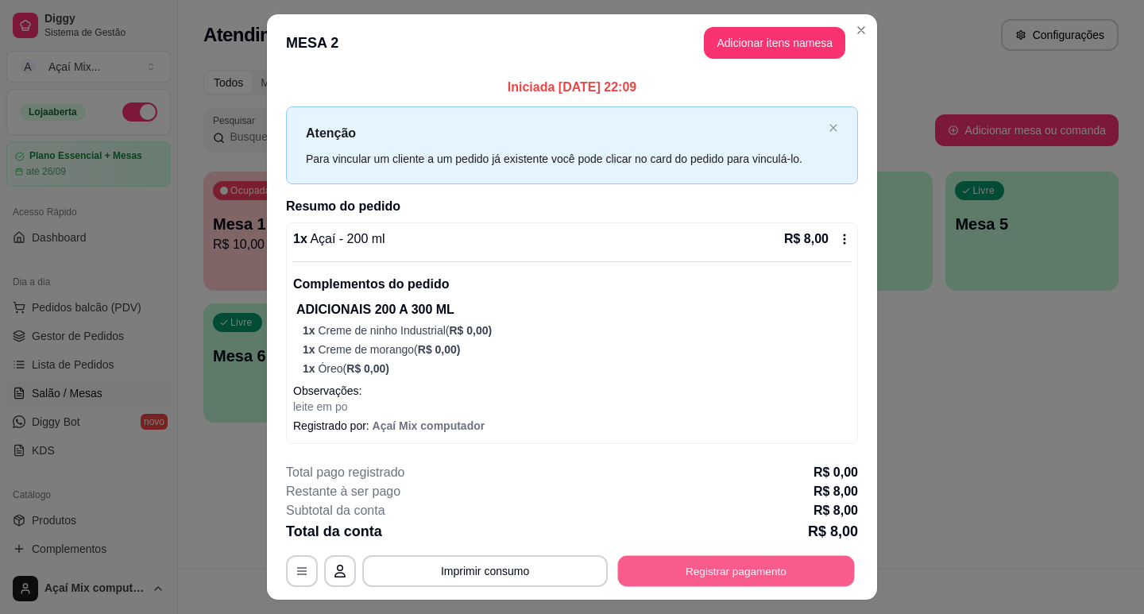
click at [679, 570] on button "Registrar pagamento" at bounding box center [736, 570] width 237 height 31
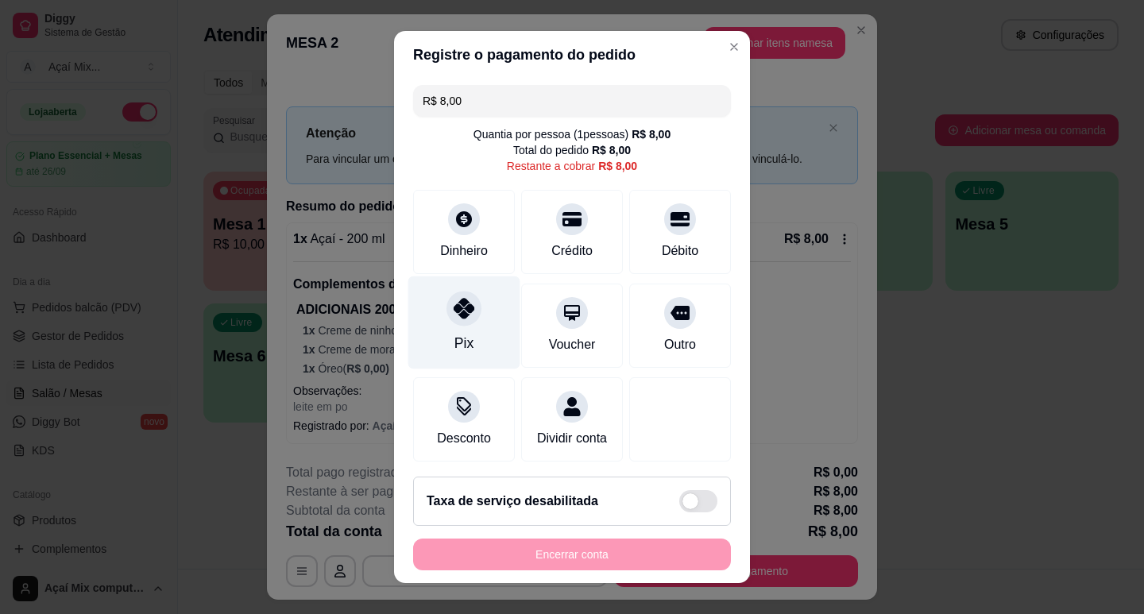
click at [447, 329] on div "Pix" at bounding box center [464, 322] width 112 height 93
type input "R$ 0,00"
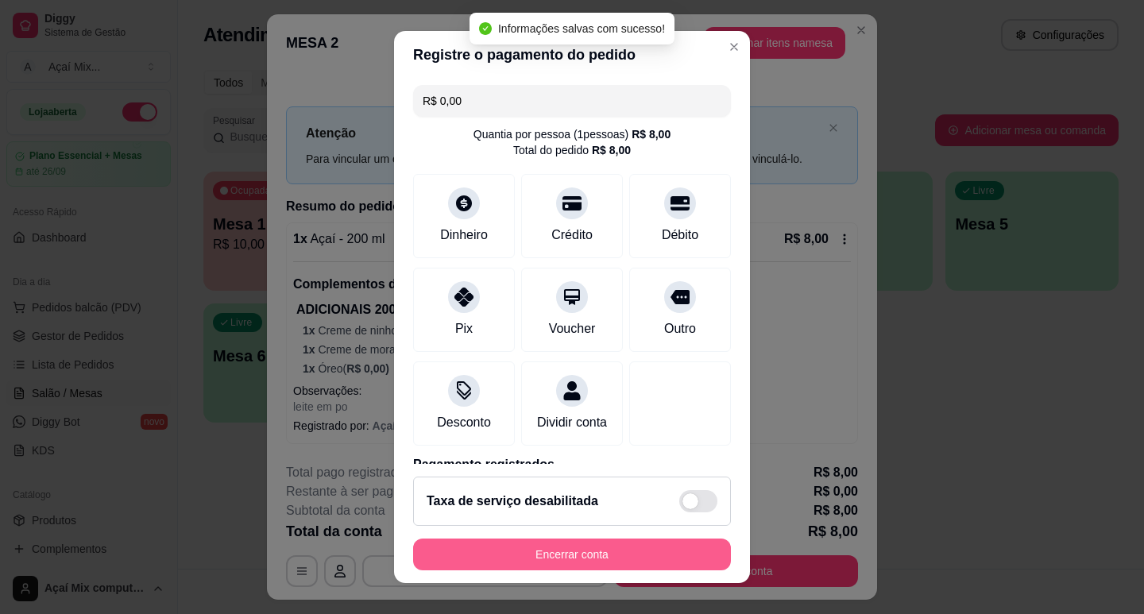
click at [670, 543] on button "Encerrar conta" at bounding box center [572, 555] width 318 height 32
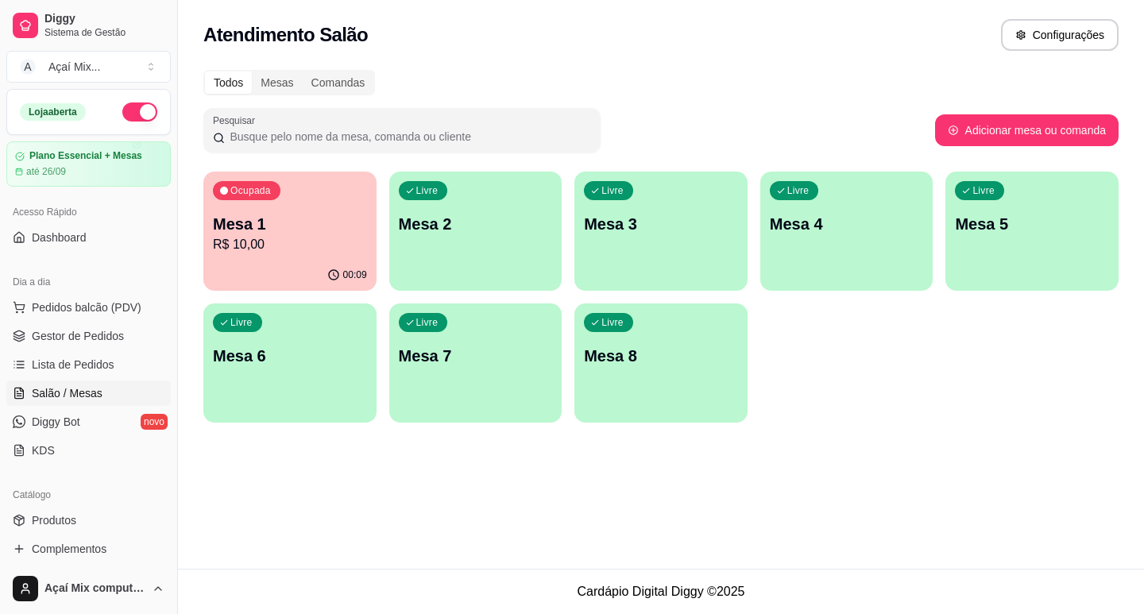
click at [290, 247] on p "R$ 10,00" at bounding box center [290, 244] width 154 height 19
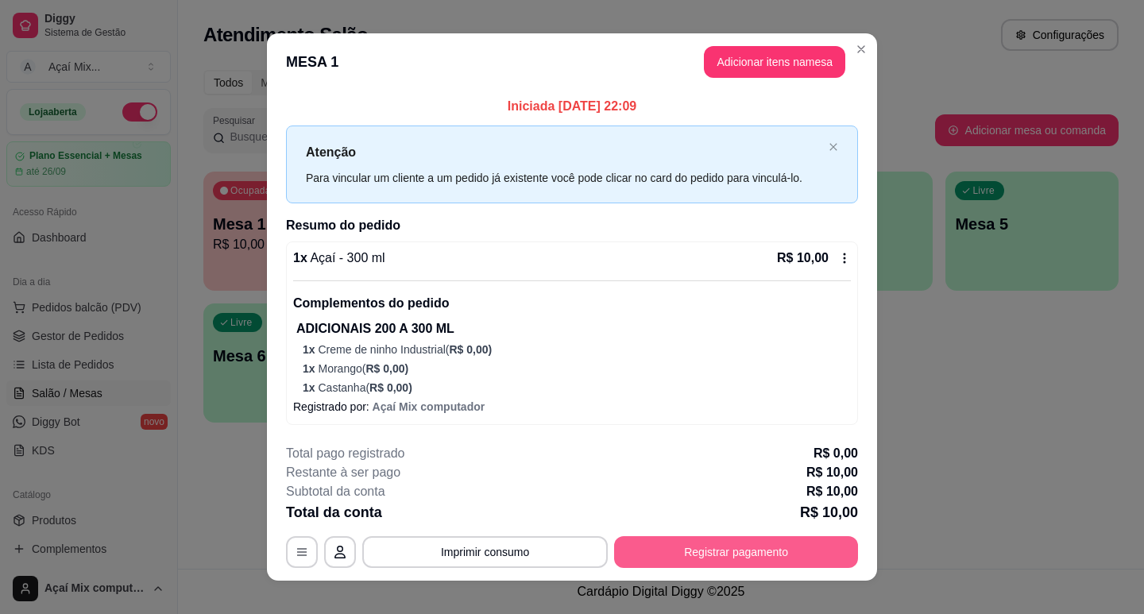
click at [760, 538] on button "Registrar pagamento" at bounding box center [736, 552] width 244 height 32
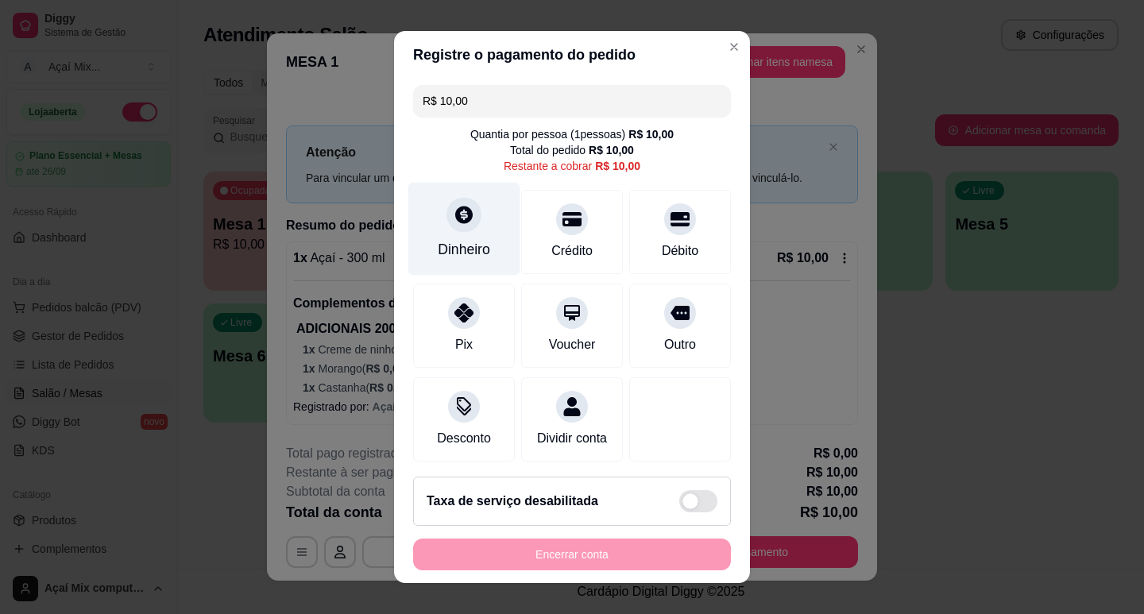
click at [446, 254] on div "Dinheiro" at bounding box center [464, 249] width 52 height 21
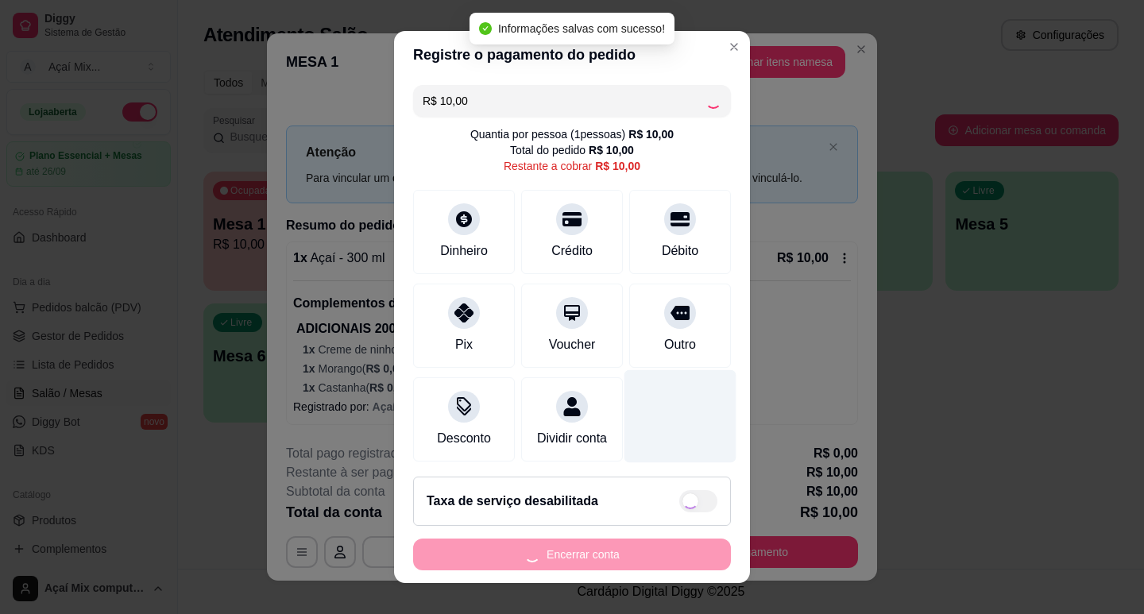
type input "R$ 0,00"
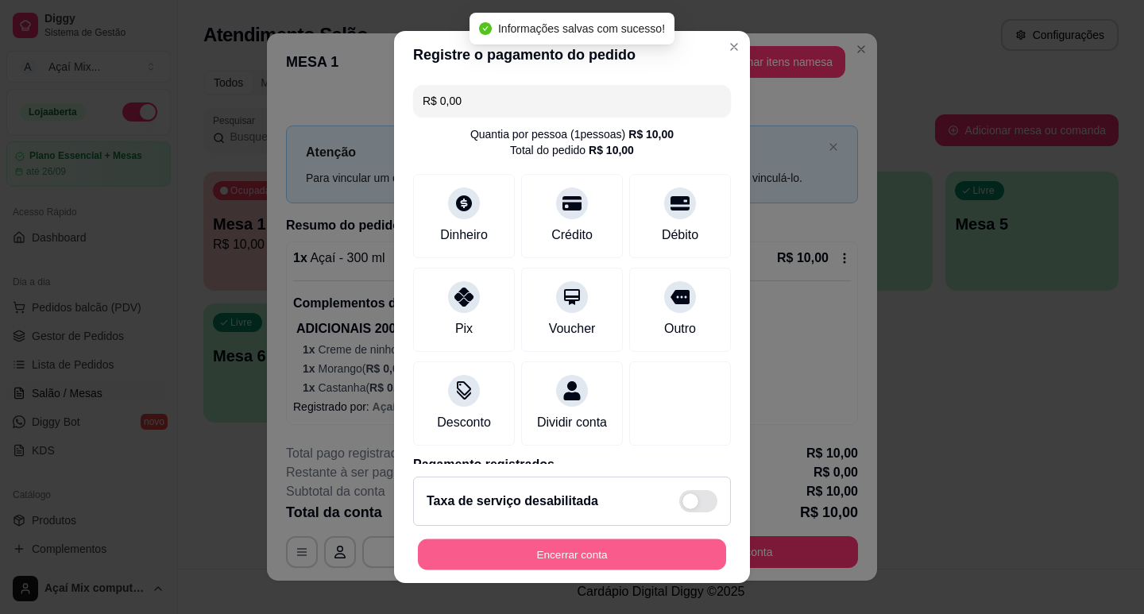
click at [605, 541] on button "Encerrar conta" at bounding box center [572, 554] width 308 height 31
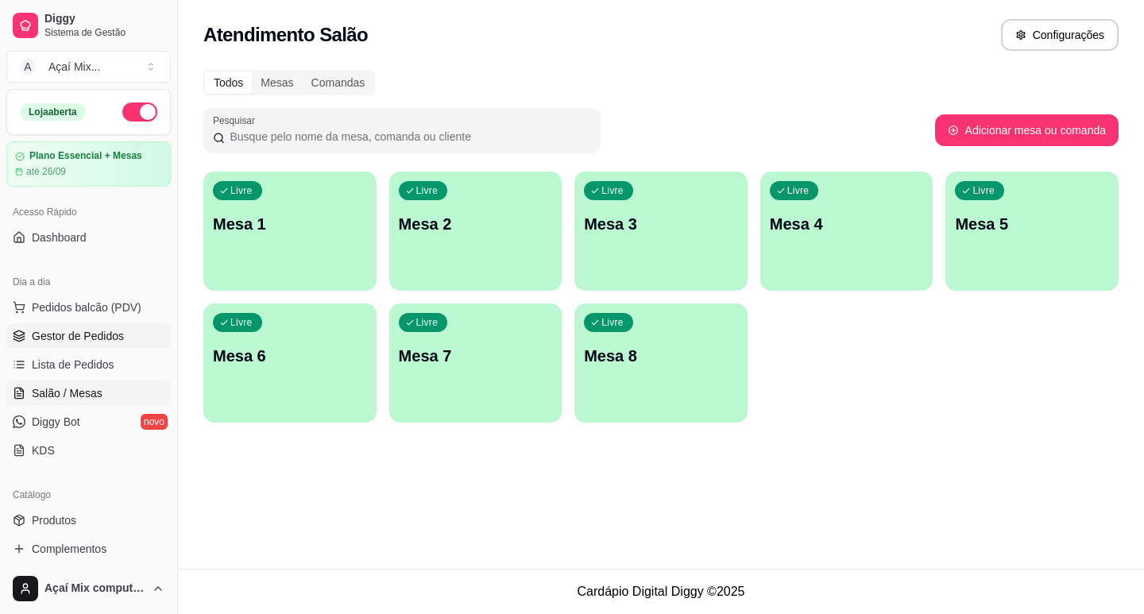
click at [87, 328] on span "Gestor de Pedidos" at bounding box center [78, 336] width 92 height 16
